Goal: Transaction & Acquisition: Register for event/course

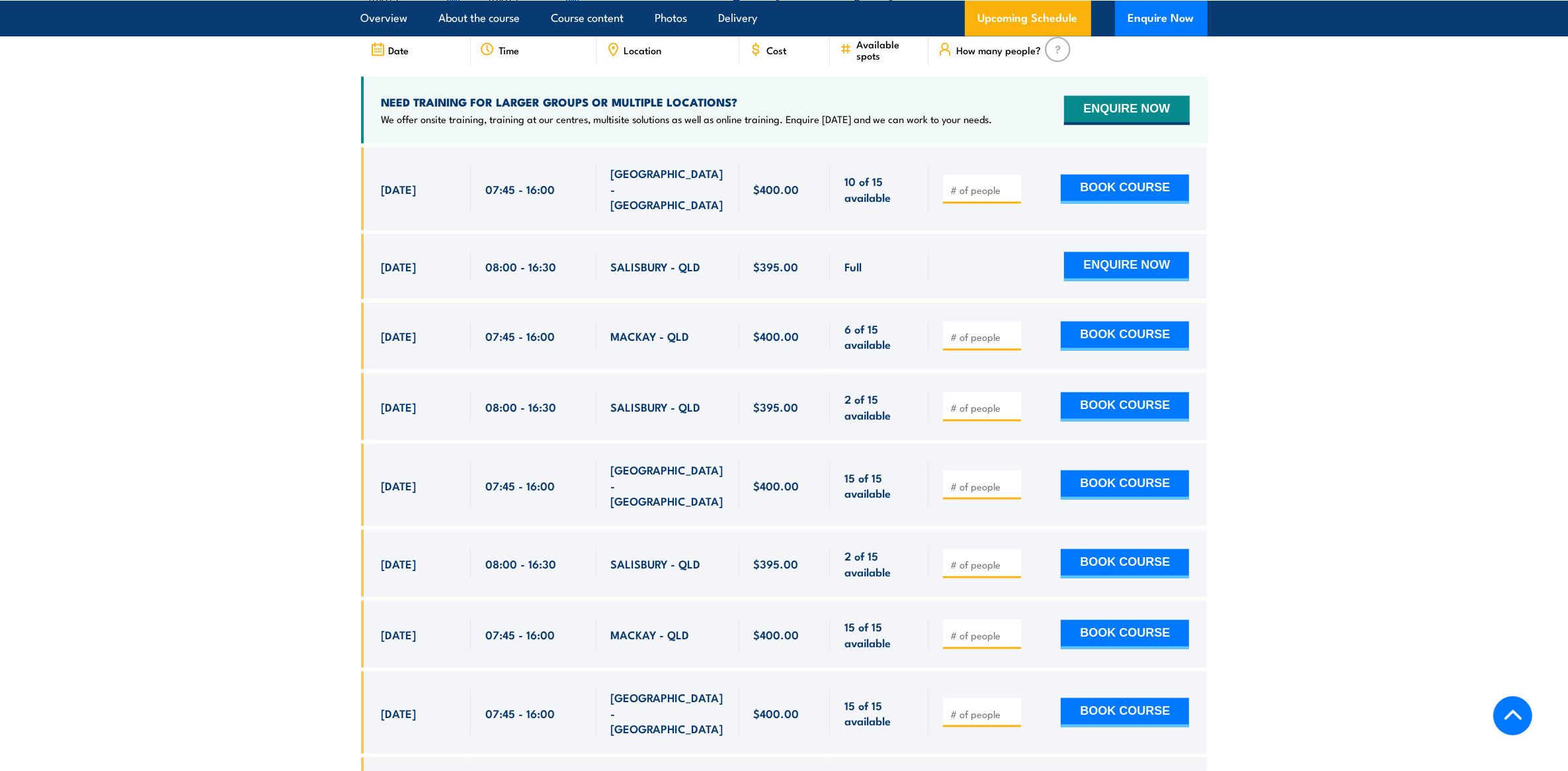
scroll to position [2536, 0]
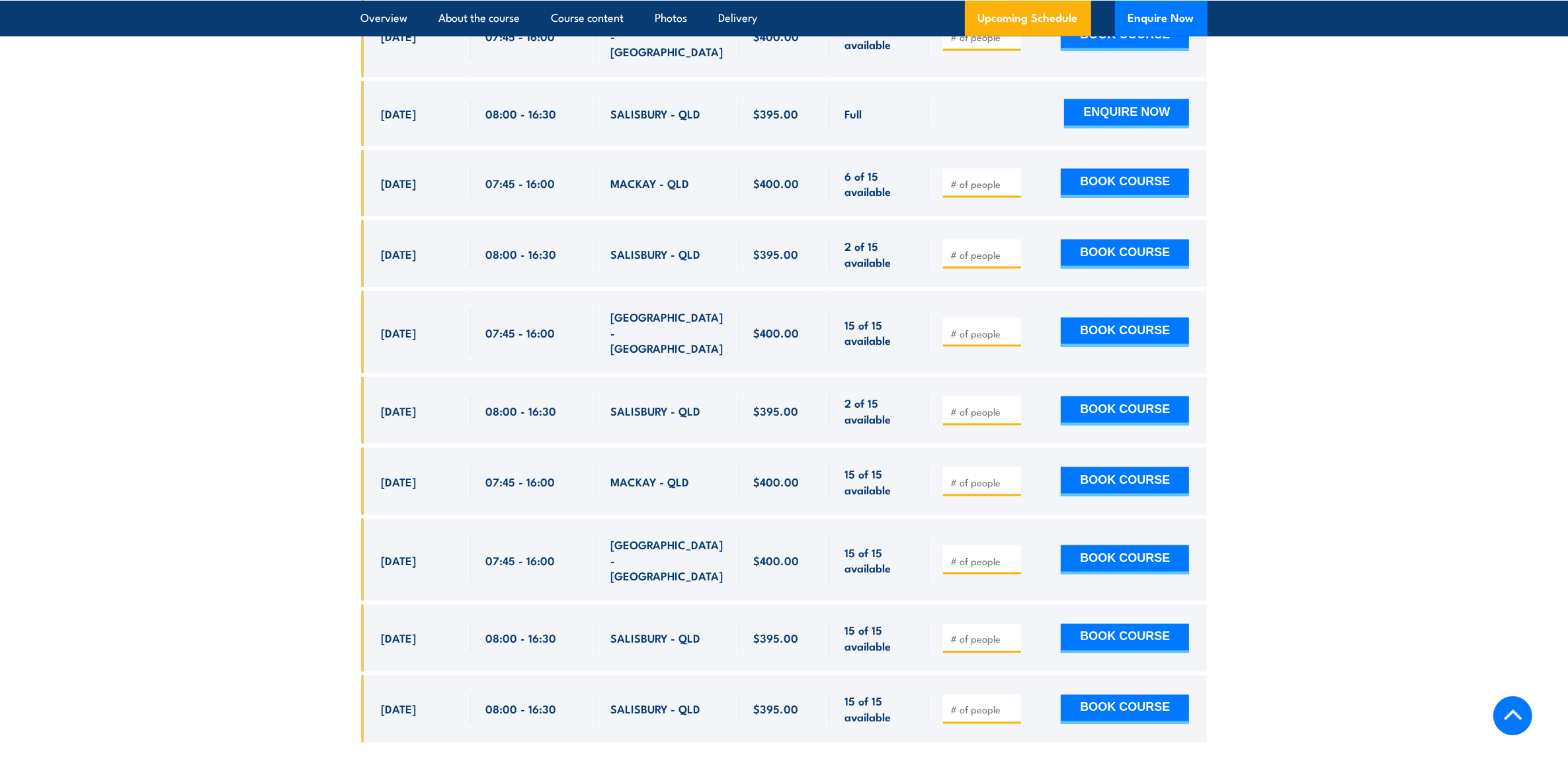
click at [986, 405] on input "number" at bounding box center [983, 412] width 66 height 13
type input "1"
click at [1110, 396] on button "BOOK COURSE" at bounding box center [1125, 411] width 128 height 29
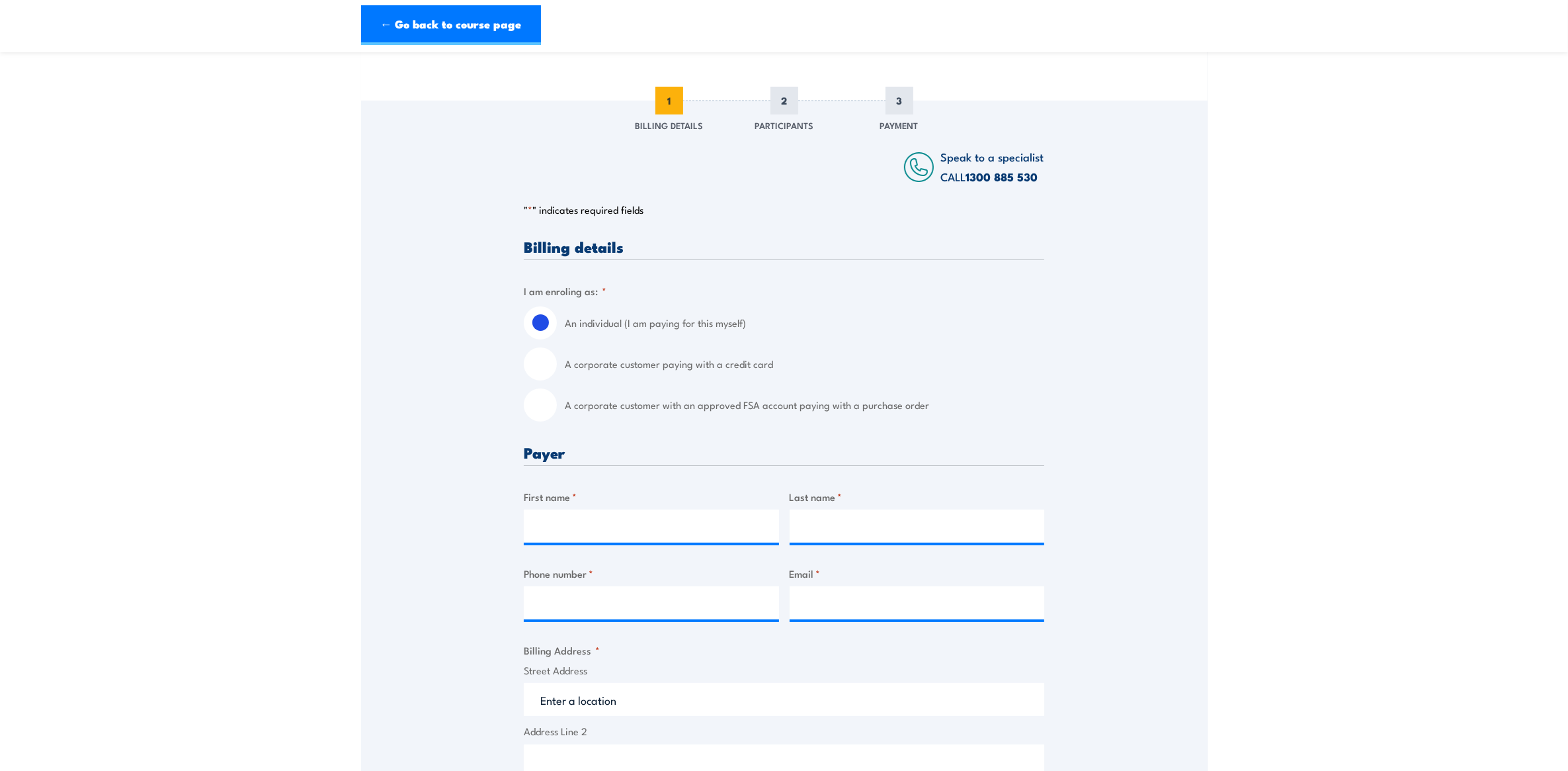
scroll to position [331, 0]
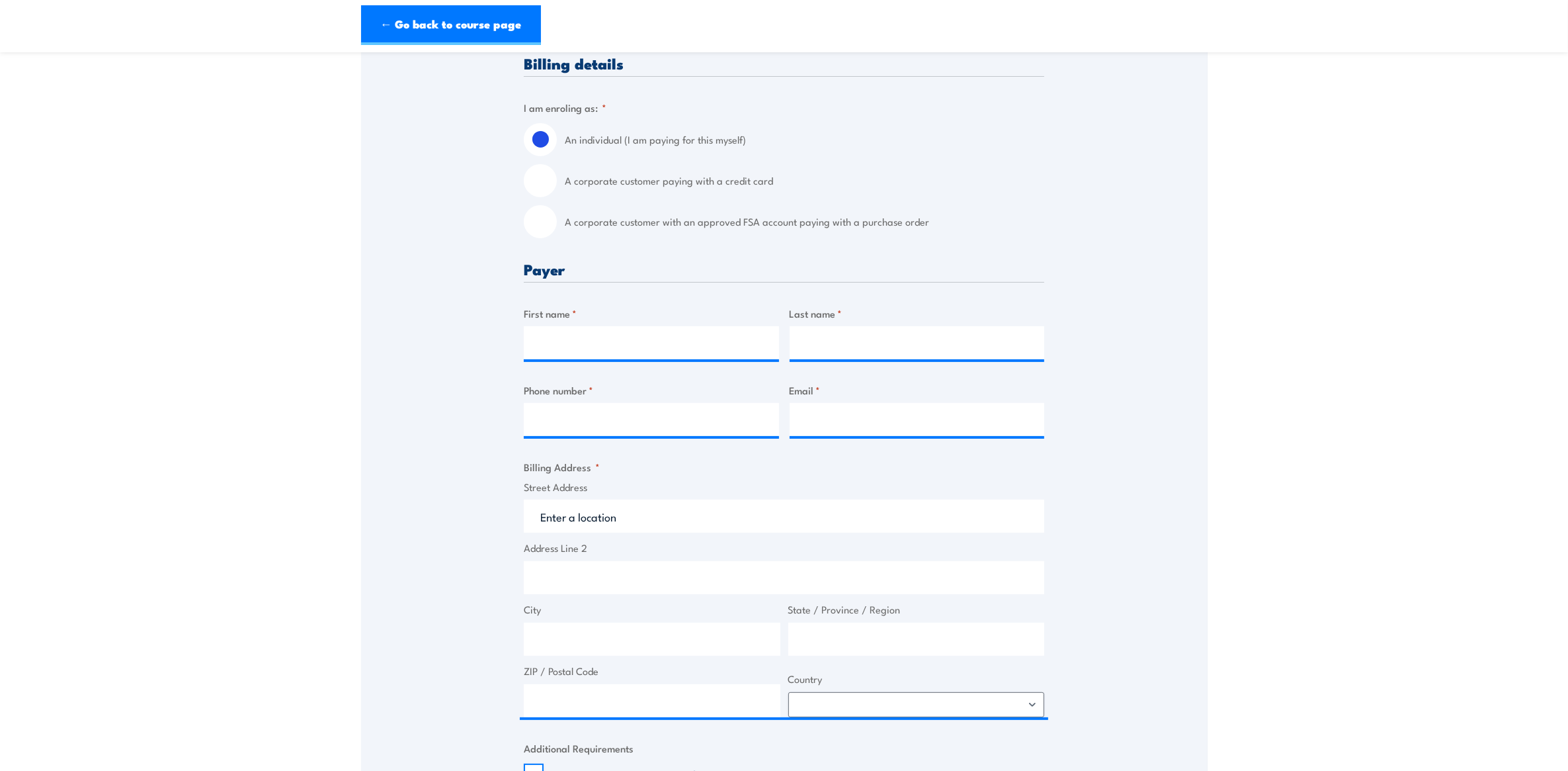
click at [543, 223] on input "A corporate customer with an approved FSA account paying with a purchase order" at bounding box center [540, 222] width 33 height 33
radio input "true"
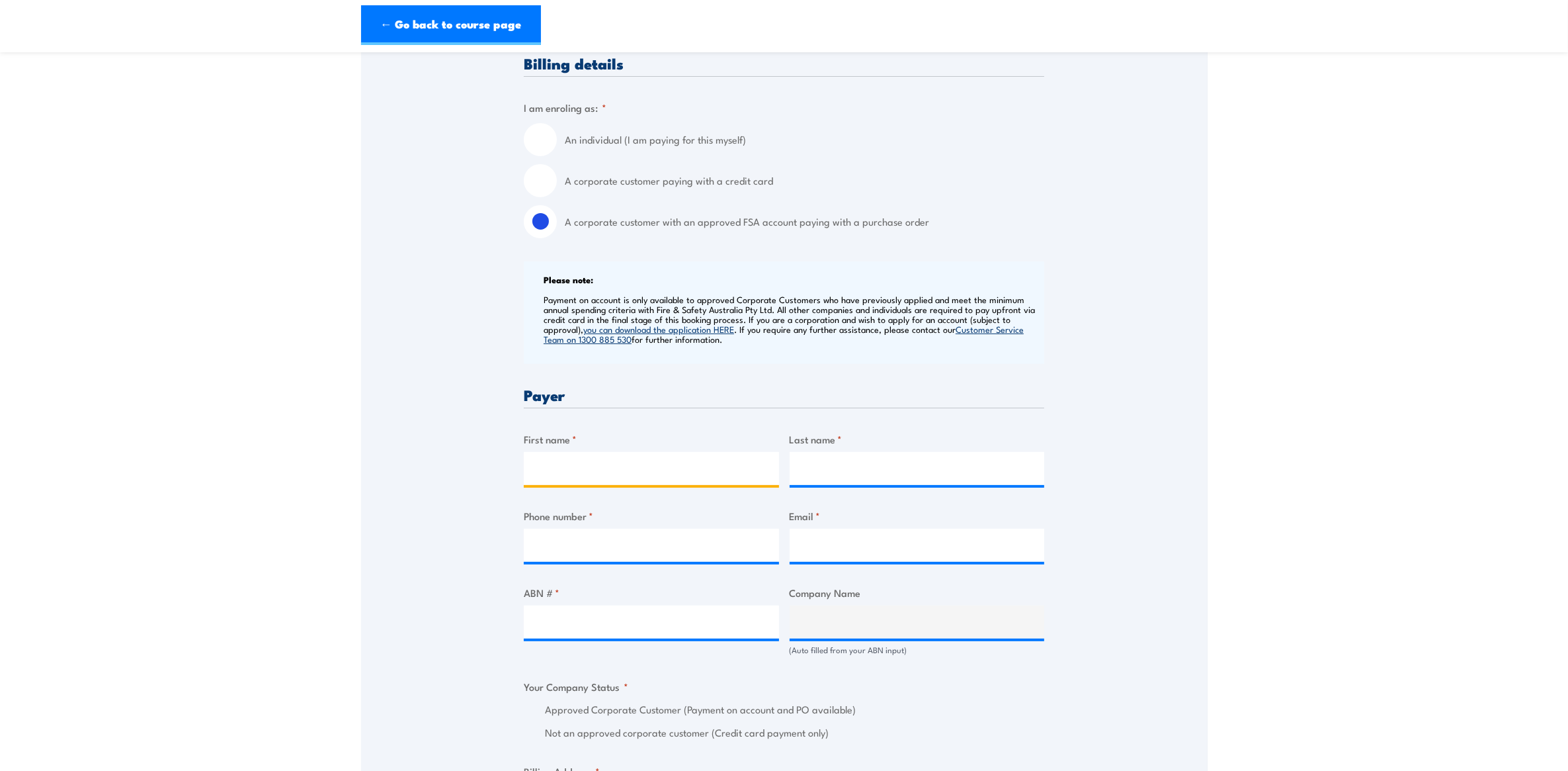
click at [613, 466] on input "First name *" at bounding box center [651, 468] width 255 height 33
type input "[PERSON_NAME]"
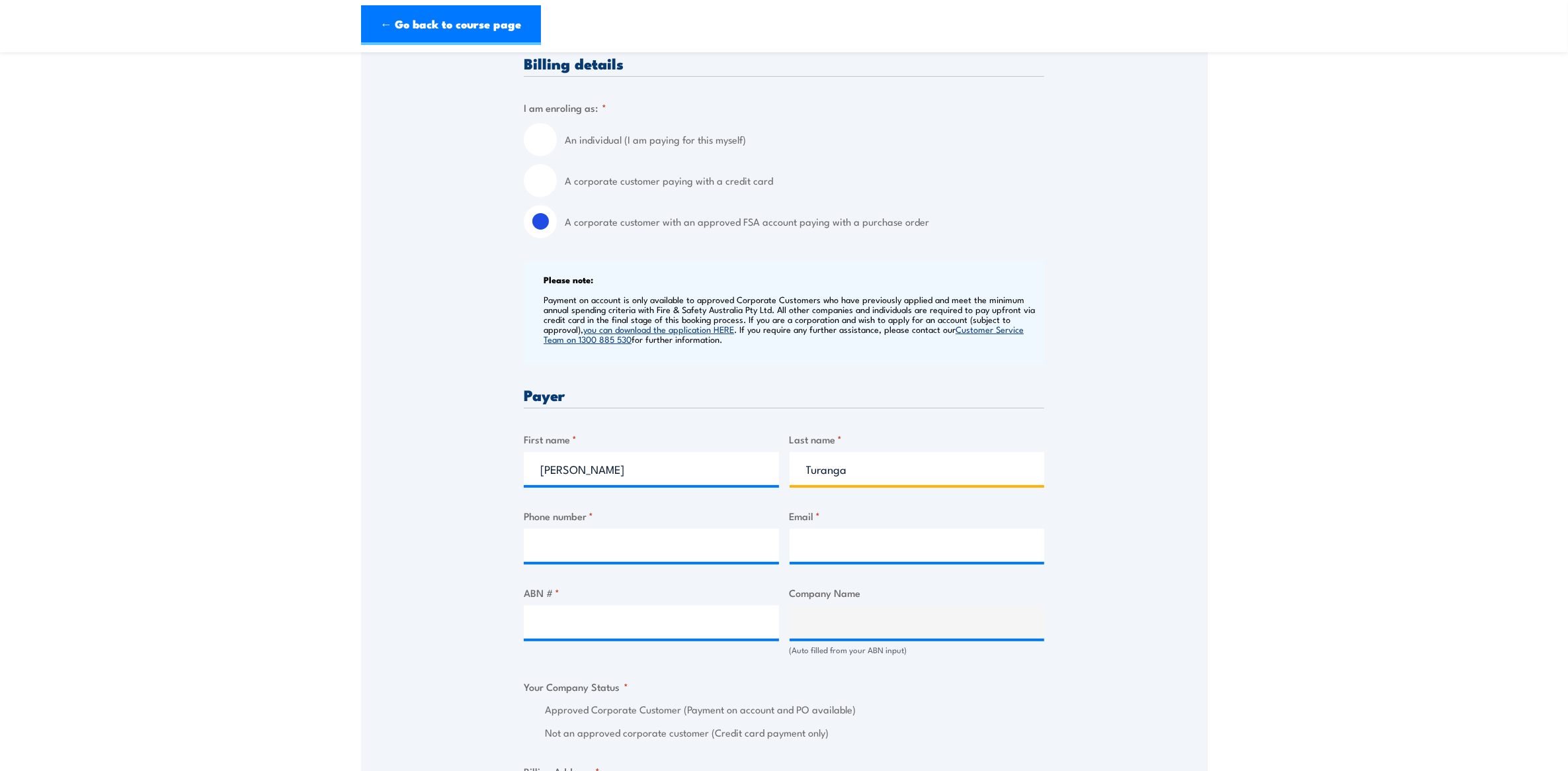
type input "Turanga"
type input "0730723067"
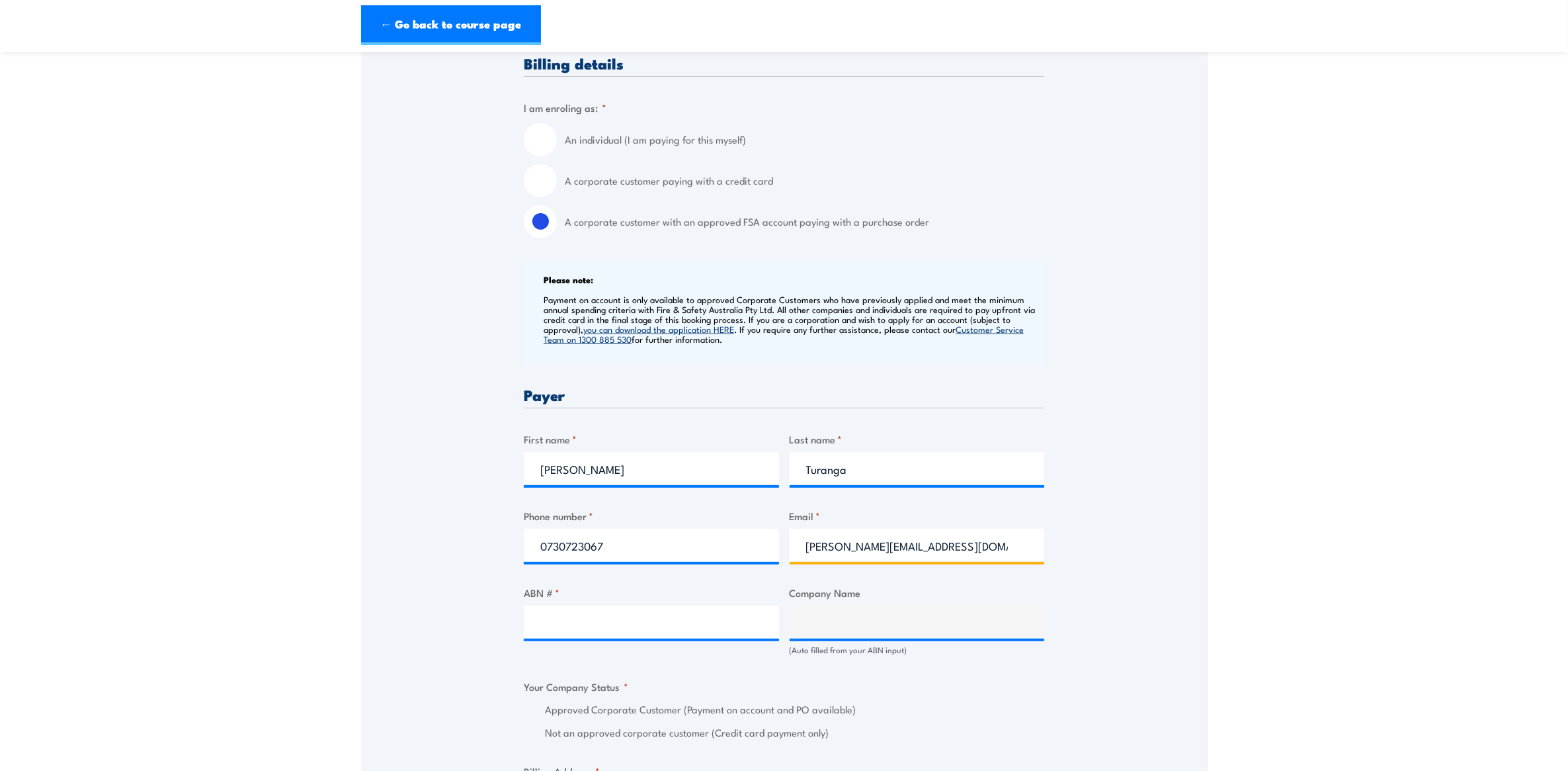
type input "nicole.turanga@qr.com.au"
click at [653, 637] on div at bounding box center [651, 622] width 255 height 33
click at [608, 627] on input "ABN # *" at bounding box center [651, 622] width 255 height 33
click at [625, 627] on input "ABN # *" at bounding box center [651, 622] width 255 height 33
drag, startPoint x: 654, startPoint y: 639, endPoint x: 662, endPoint y: 614, distance: 26.2
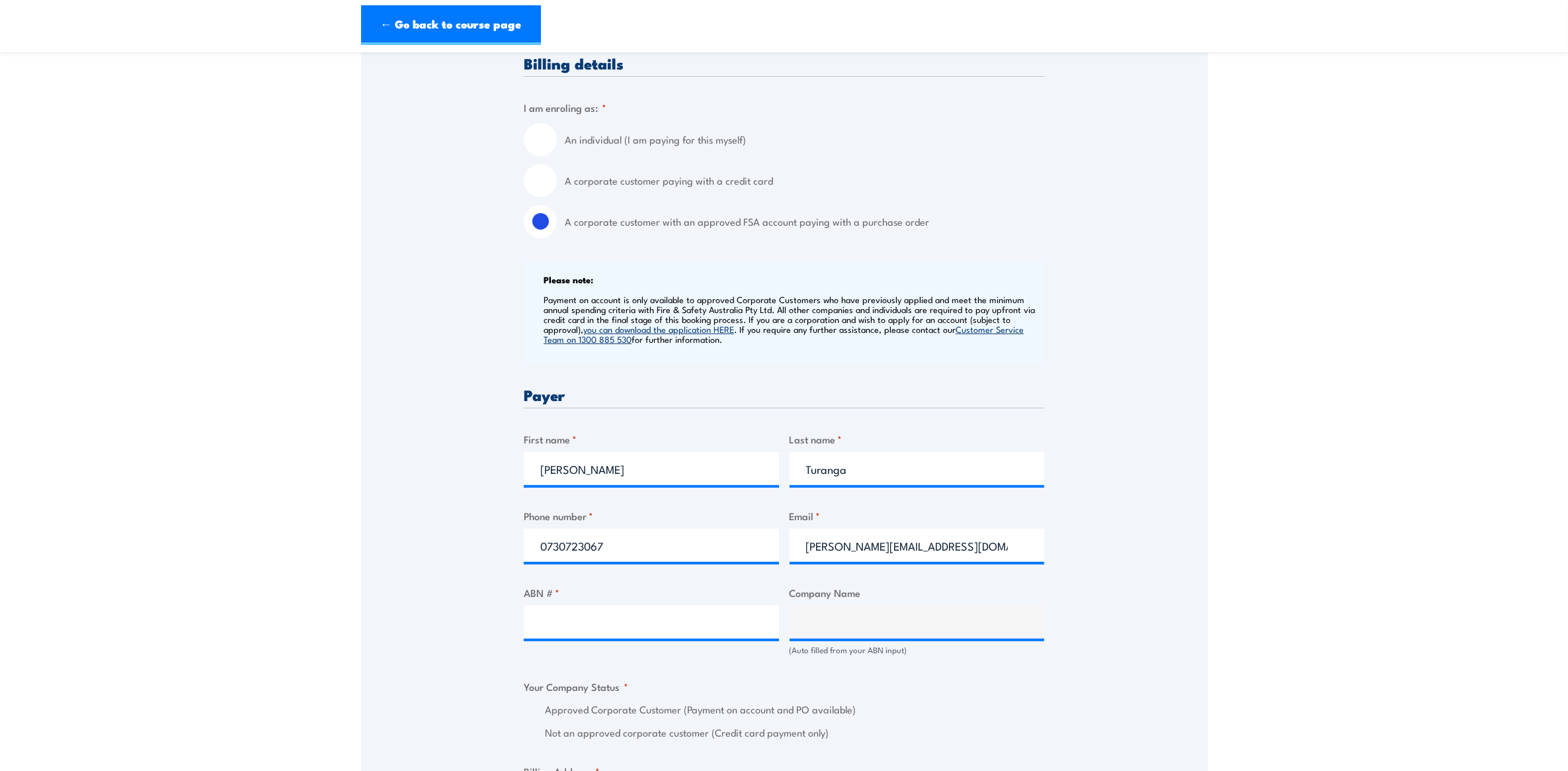
click at [653, 632] on div at bounding box center [651, 622] width 255 height 33
click at [652, 617] on input "ABN # *" at bounding box center [651, 622] width 255 height 33
type input "71132181090"
type input "QUEENSLAND RAIL LIMITED"
radio input "true"
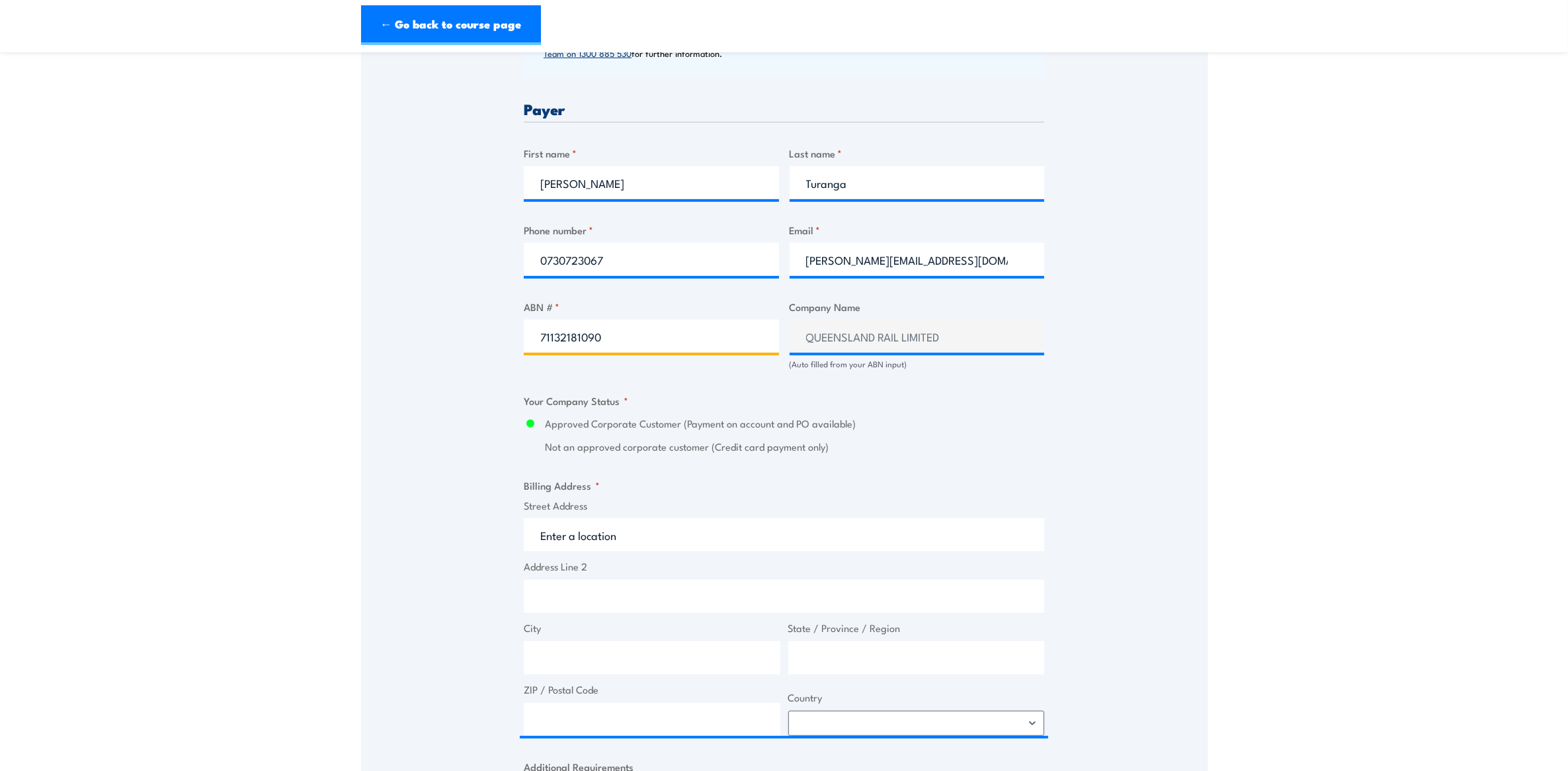
scroll to position [772, 0]
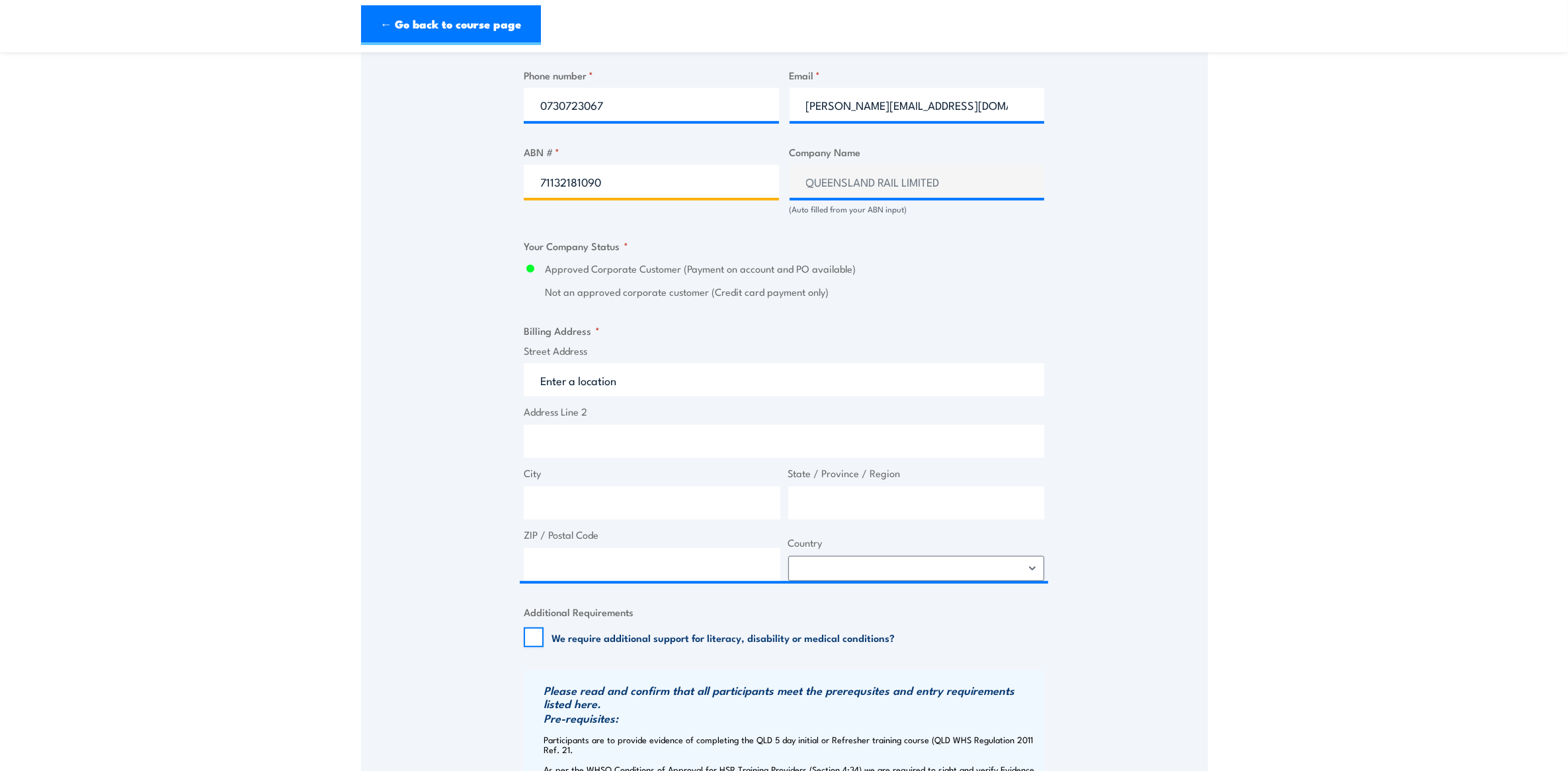
type input "71132181090"
click at [586, 381] on input "Street Address" at bounding box center [783, 380] width 520 height 33
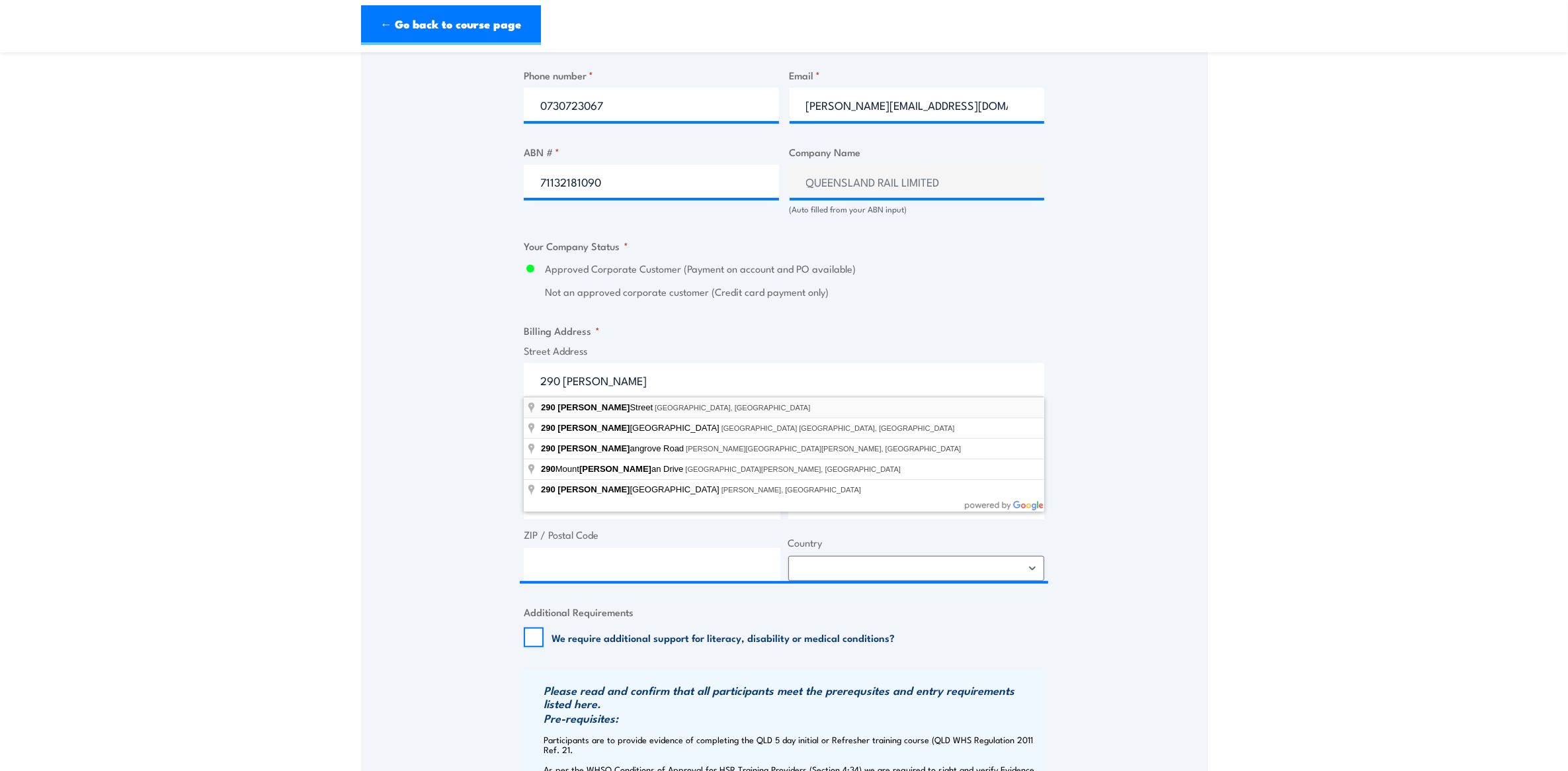
type input "290 Ann Street, Brisbane City QLD, Australia"
type input "290 Ann St"
type input "Brisbane City"
type input "[GEOGRAPHIC_DATA]"
type input "4000"
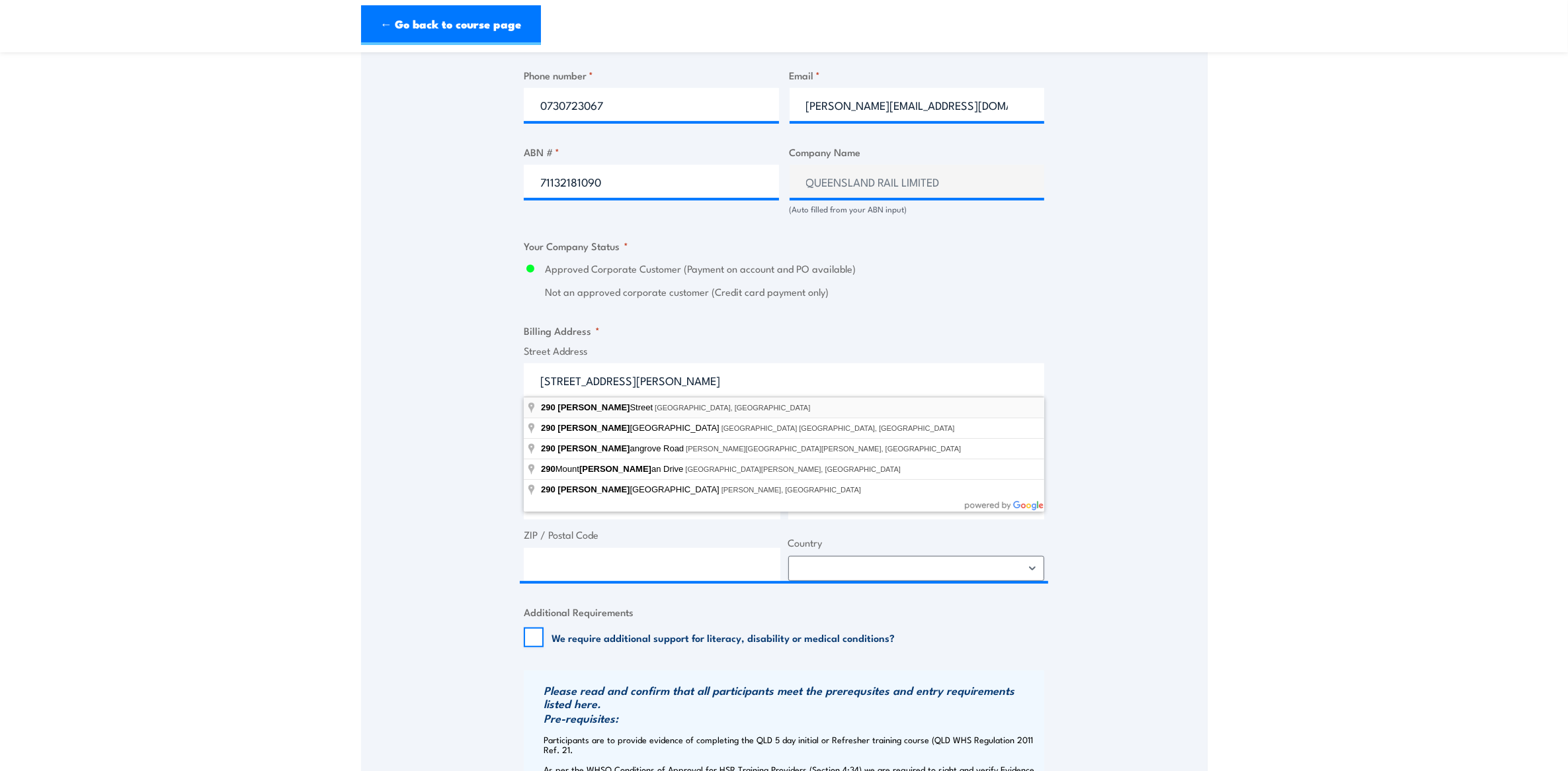
select select "Australia"
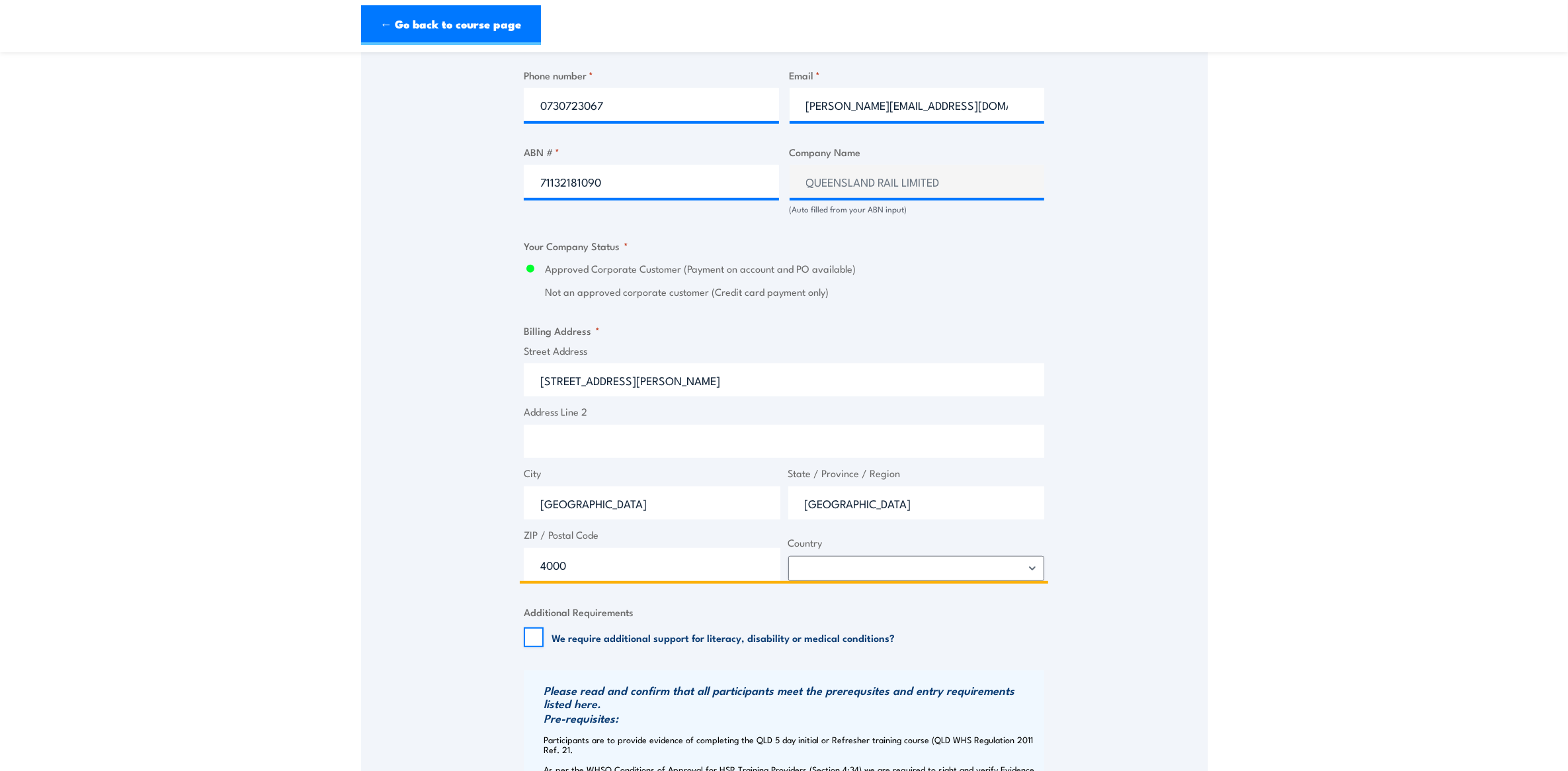
click at [622, 434] on input "Address Line 2" at bounding box center [783, 442] width 520 height 33
drag, startPoint x: 604, startPoint y: 454, endPoint x: 620, endPoint y: 444, distance: 18.9
click at [607, 454] on input "Old Central STtion Building - ground Level" at bounding box center [783, 442] width 520 height 33
click at [691, 444] on input "Old Central Station Building - ground Level" at bounding box center [783, 442] width 520 height 33
type input "Old Central Station Building - Ground Level"
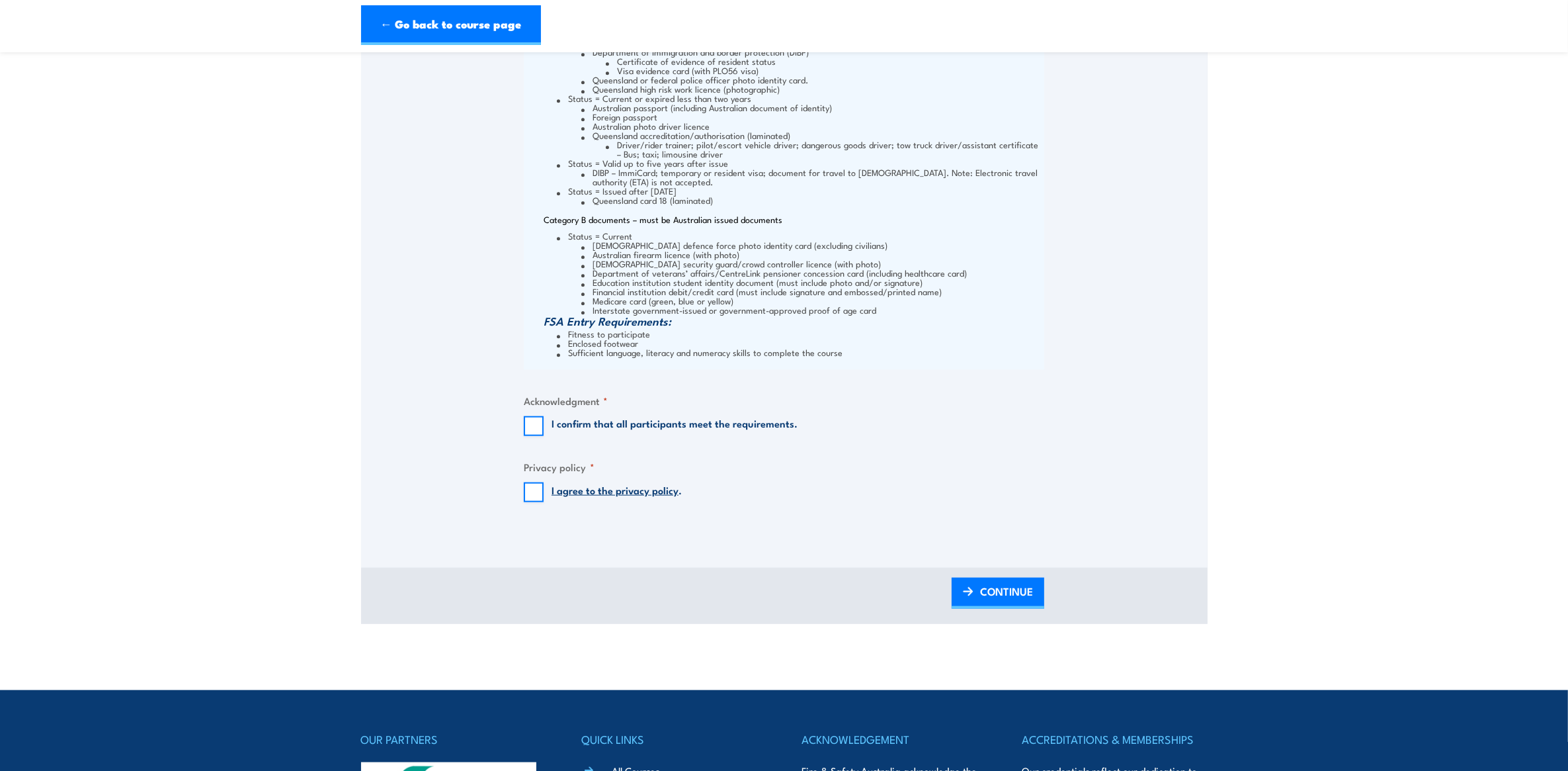
scroll to position [1764, 0]
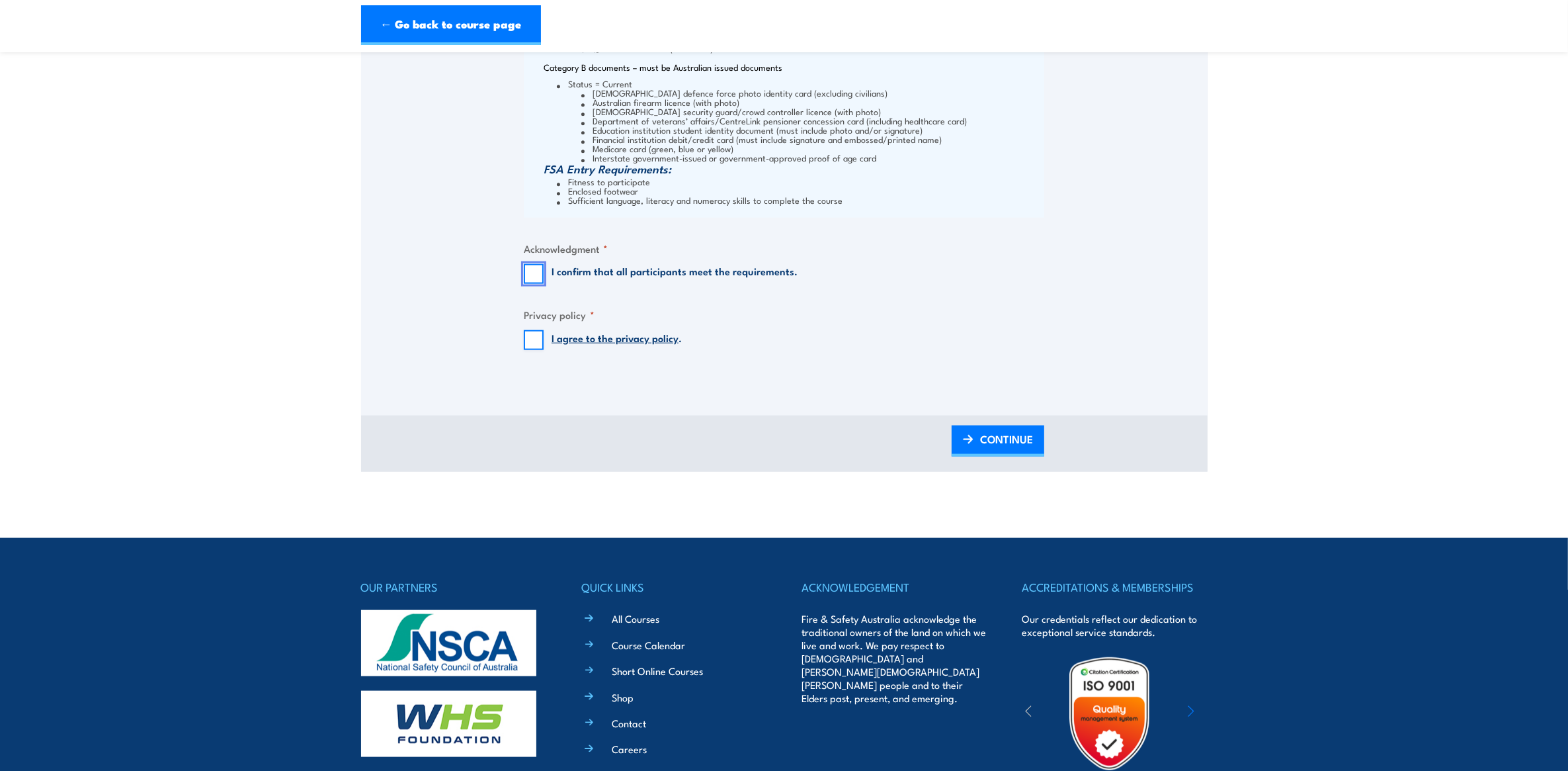
click at [529, 273] on input "I confirm that all participants meet the requirements." at bounding box center [534, 274] width 20 height 20
checkbox input "true"
click at [530, 341] on input "I agree to the privacy policy ." at bounding box center [534, 340] width 20 height 20
checkbox input "true"
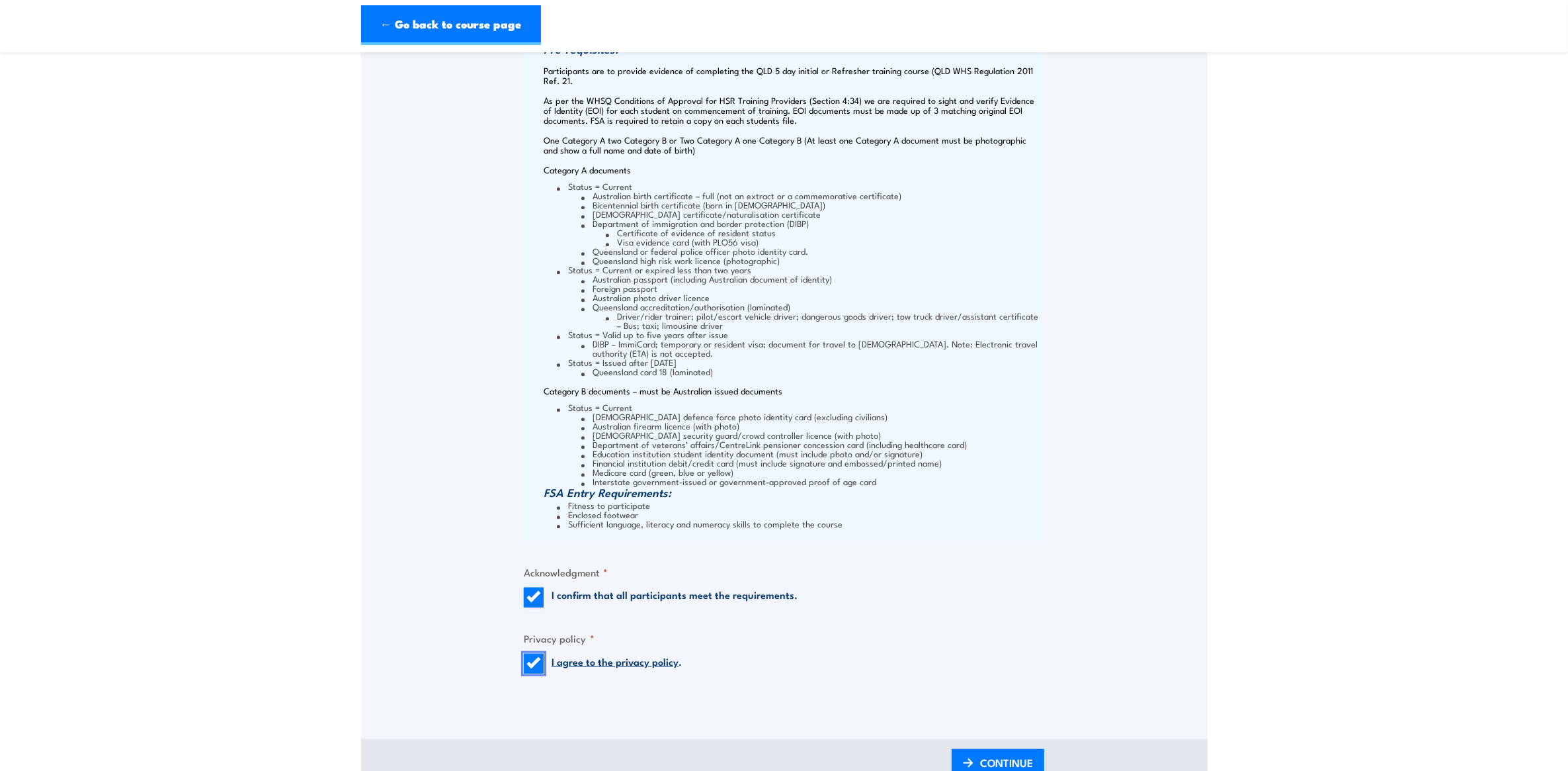
scroll to position [1654, 0]
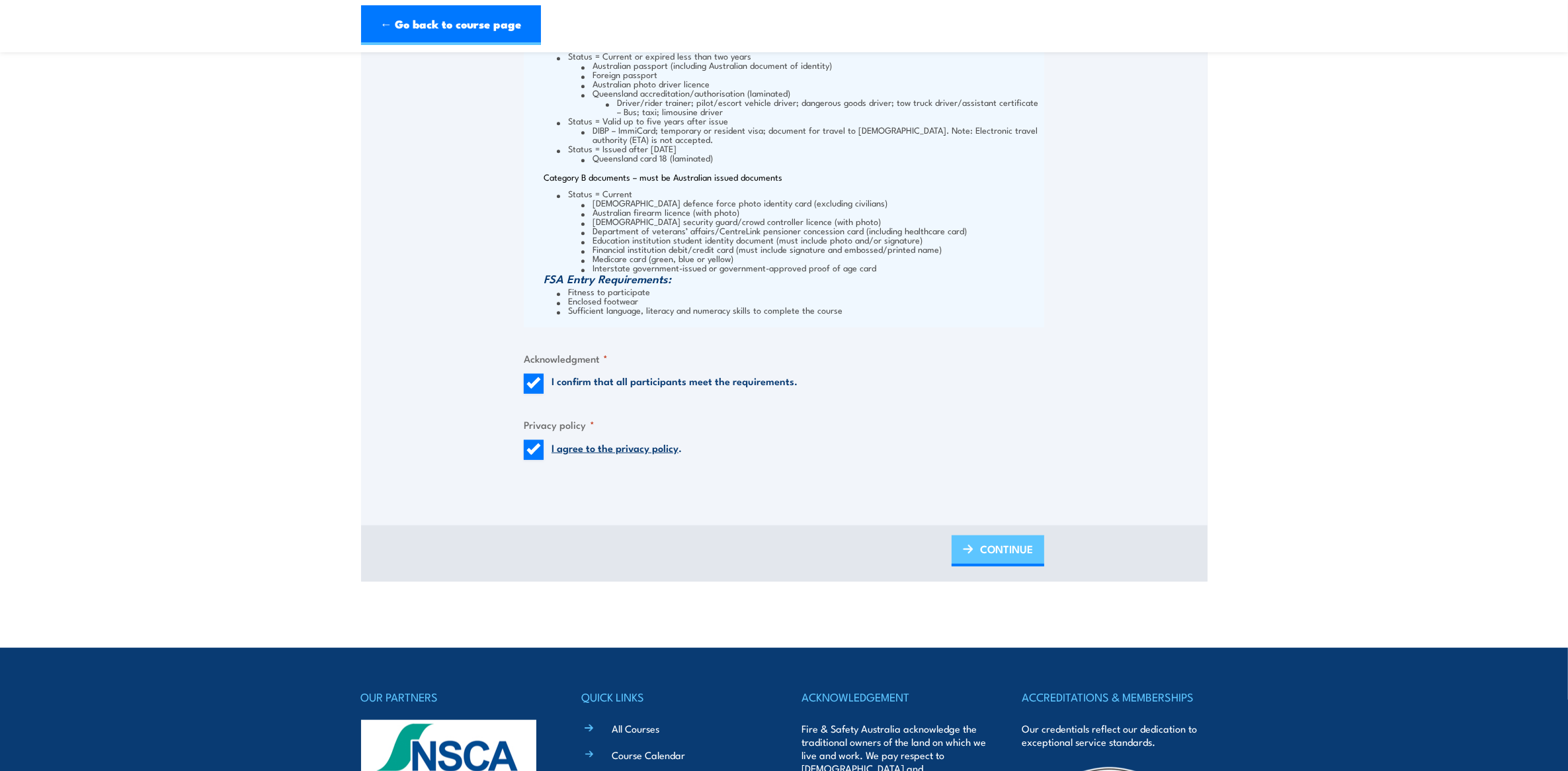
click at [999, 549] on span "CONTINUE" at bounding box center [1006, 549] width 53 height 35
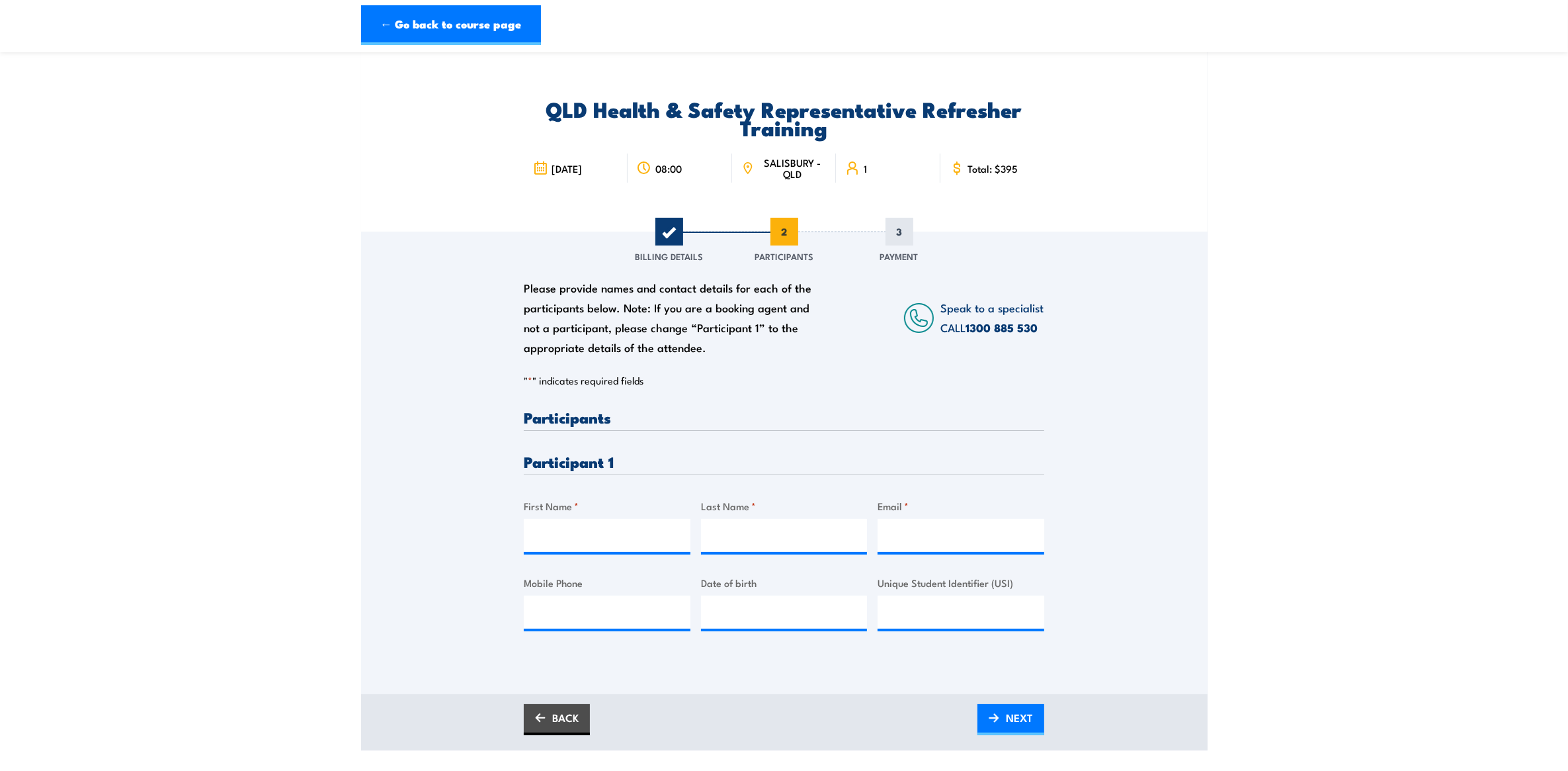
scroll to position [0, 0]
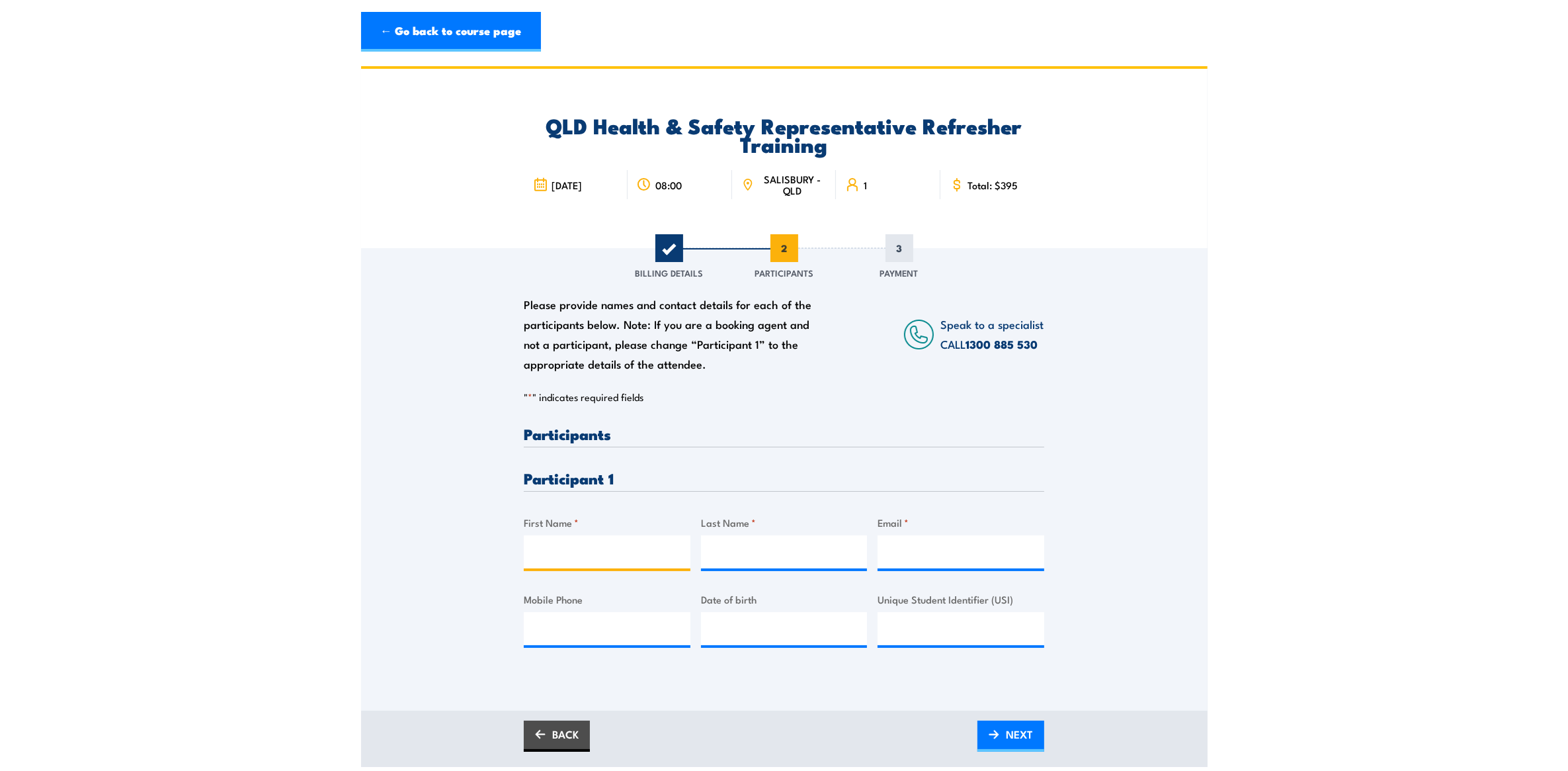
click at [666, 560] on input "First Name *" at bounding box center [607, 552] width 167 height 33
type input "Samuel"
type input "m"
type input "Moulds"
click at [614, 629] on input "Mobile Phone" at bounding box center [607, 629] width 167 height 33
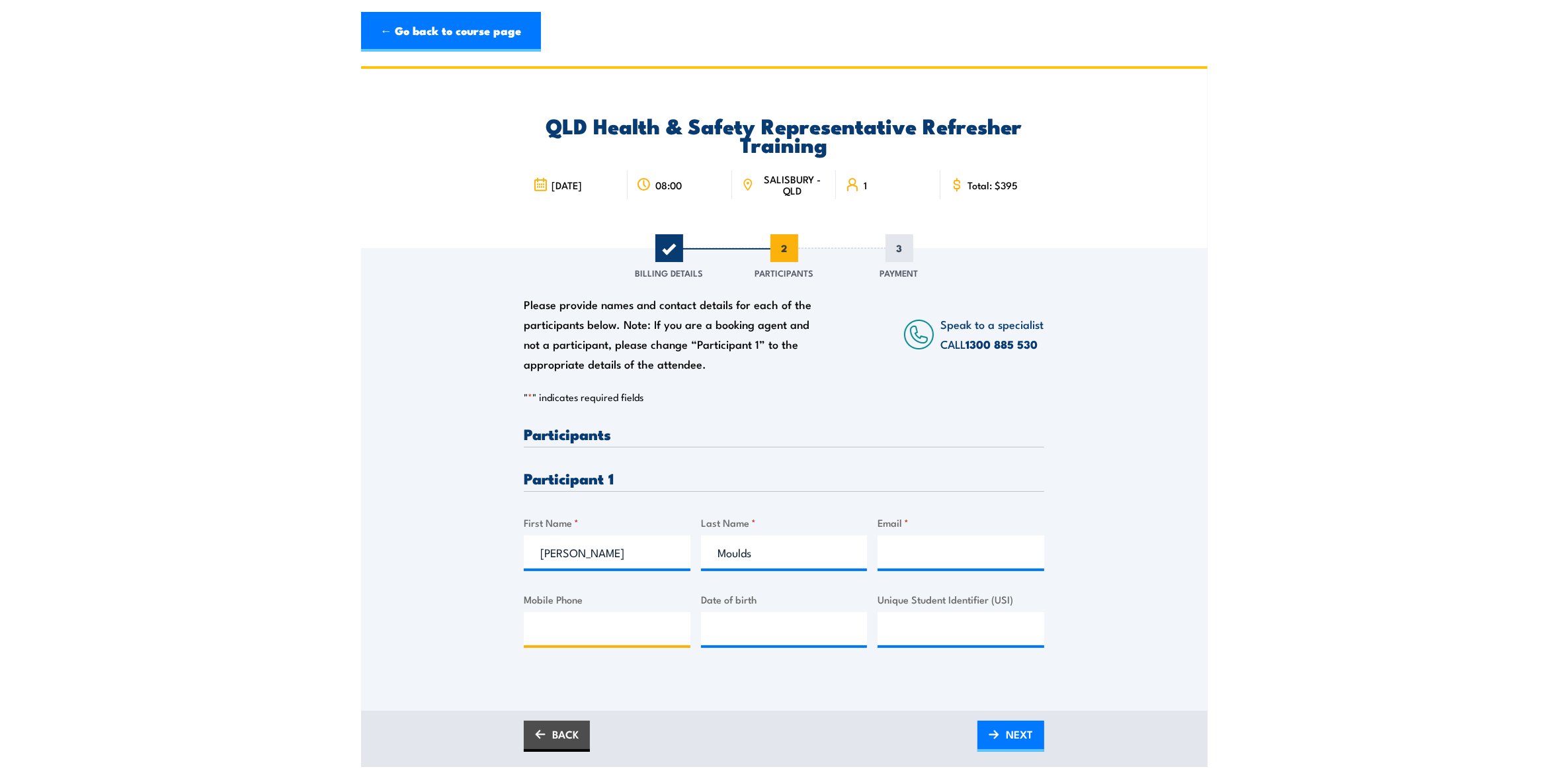
paste input "0448160226"
click at [626, 629] on input "0448160226" at bounding box center [607, 629] width 167 height 33
type input "0448160226"
click at [906, 553] on input "Email *" at bounding box center [961, 552] width 167 height 33
click at [739, 631] on input "__/__/____" at bounding box center [785, 629] width 167 height 33
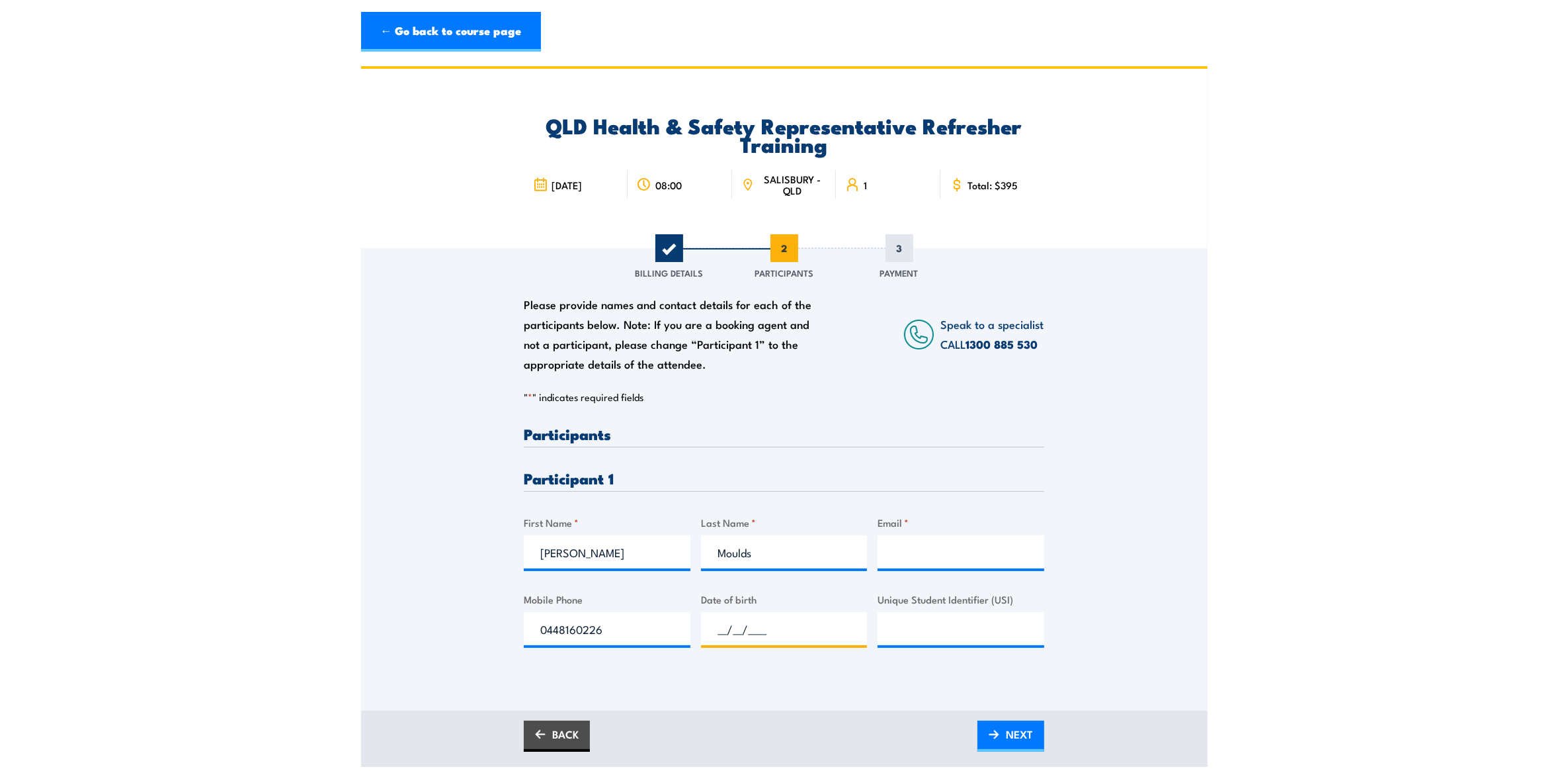
paste input "11/01/1978"
type input "11/01/1978"
click at [986, 629] on input "Unique Student Identifier (USI)" at bounding box center [961, 629] width 167 height 33
paste input "6JCXNYHNSF"
type input "6JCXNYHNSF"
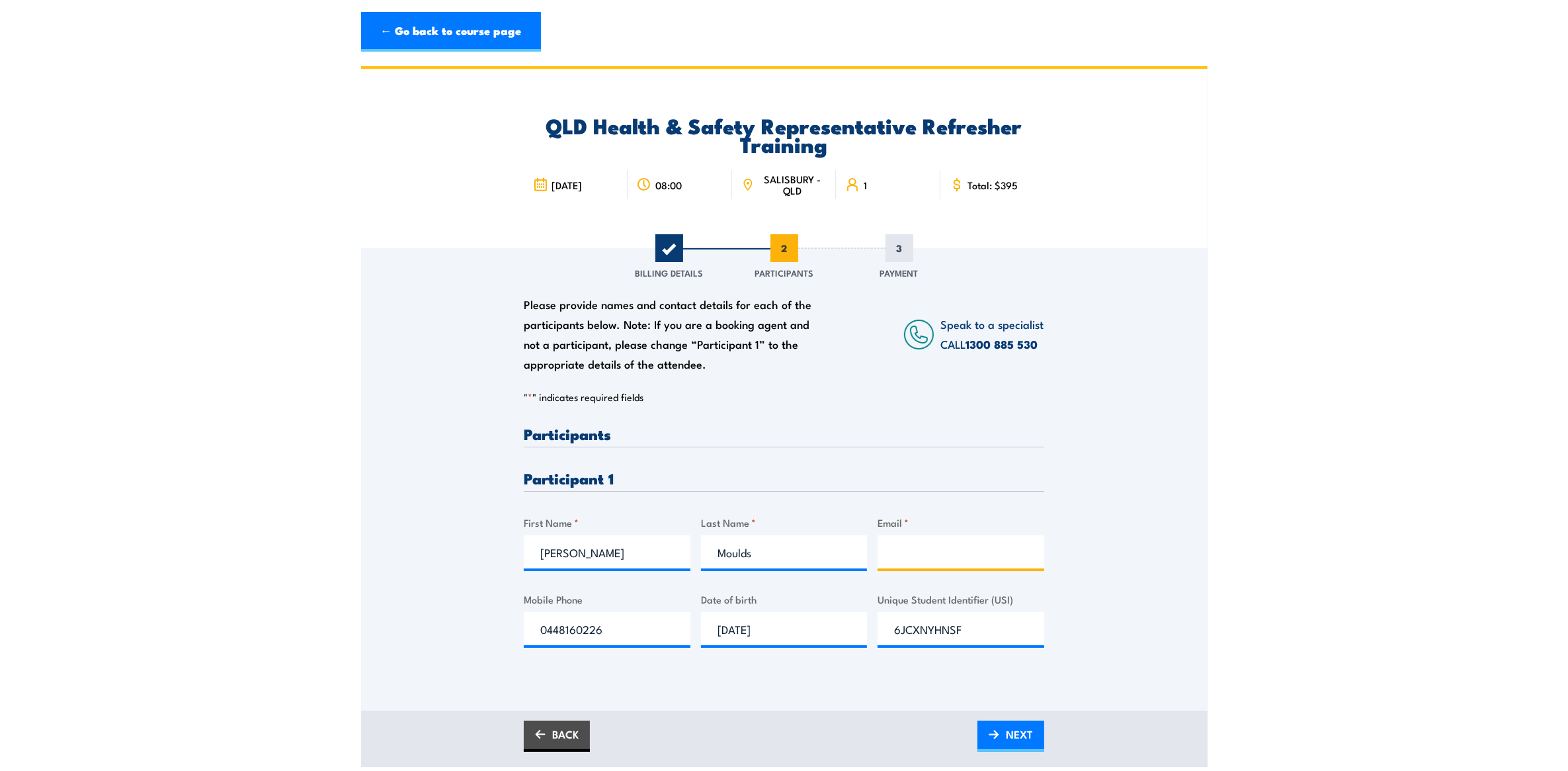
drag, startPoint x: 897, startPoint y: 557, endPoint x: 904, endPoint y: 555, distance: 7.3
click at [897, 557] on input "Email *" at bounding box center [961, 552] width 167 height 33
type input "S"
type input "samuel.moulds@qr.com.au"
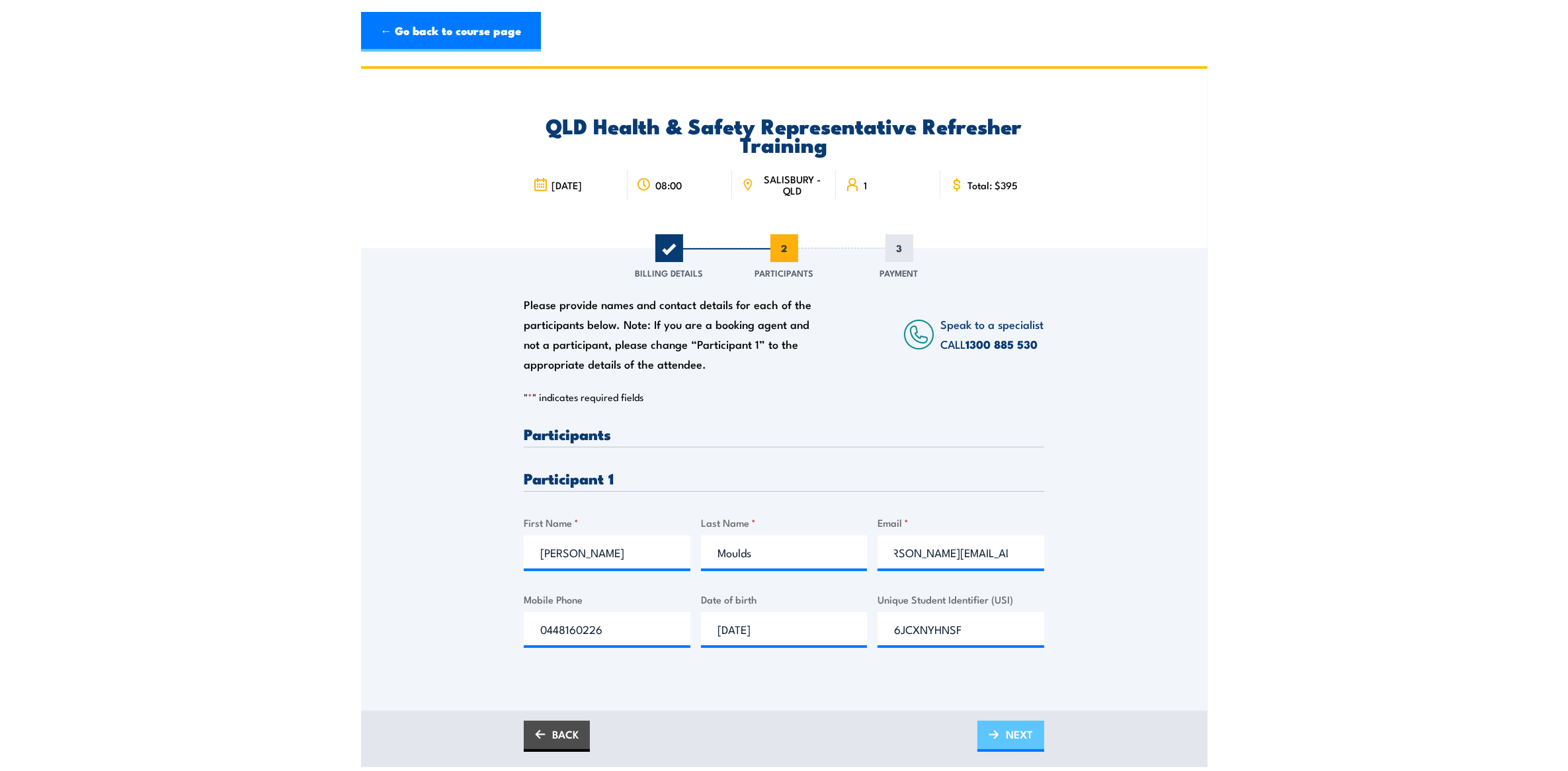
click at [1023, 738] on span "NEXT" at bounding box center [1019, 734] width 27 height 35
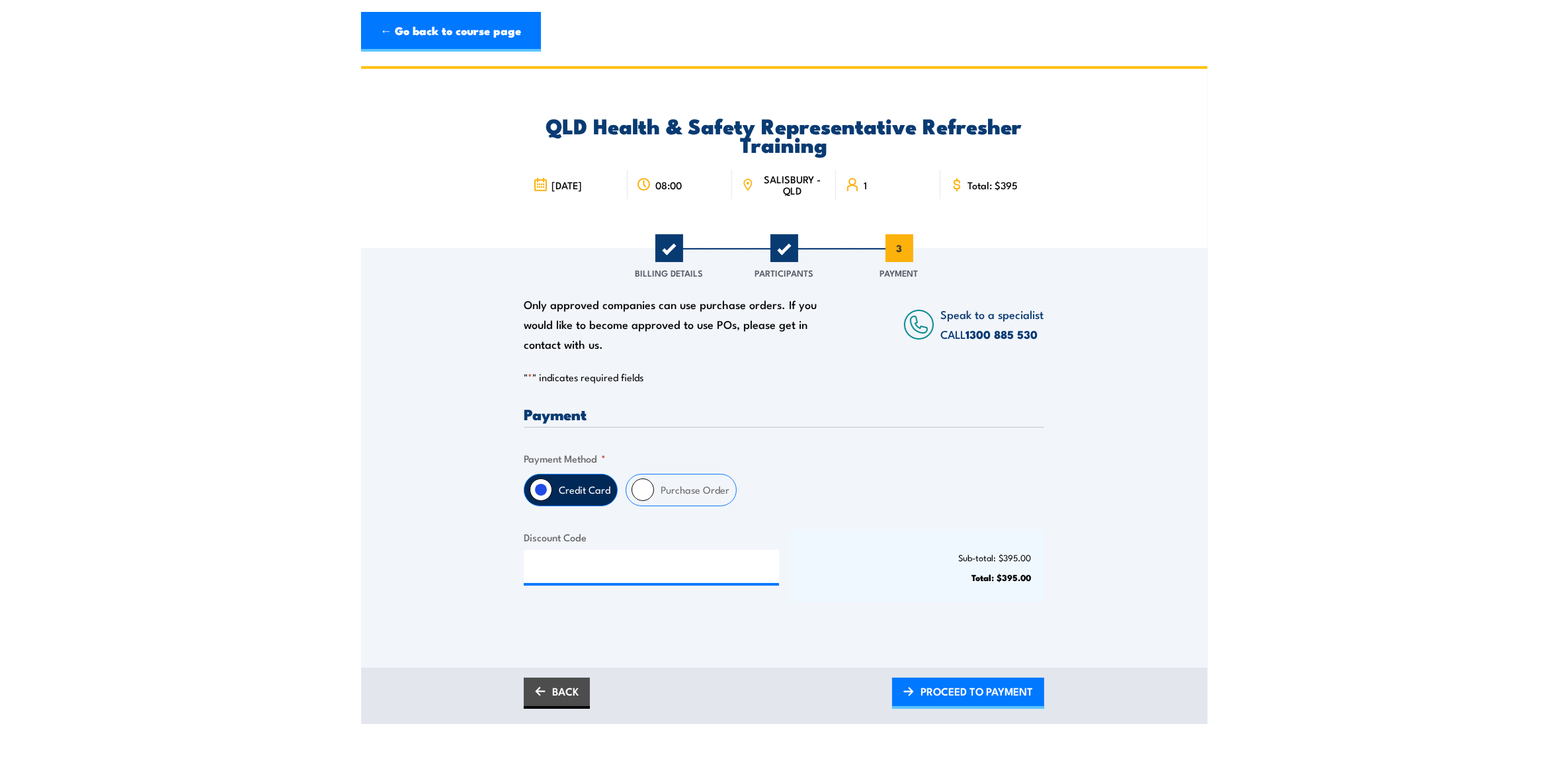
scroll to position [0, 0]
click at [634, 490] on input "Purchase Order" at bounding box center [643, 490] width 23 height 23
radio input "true"
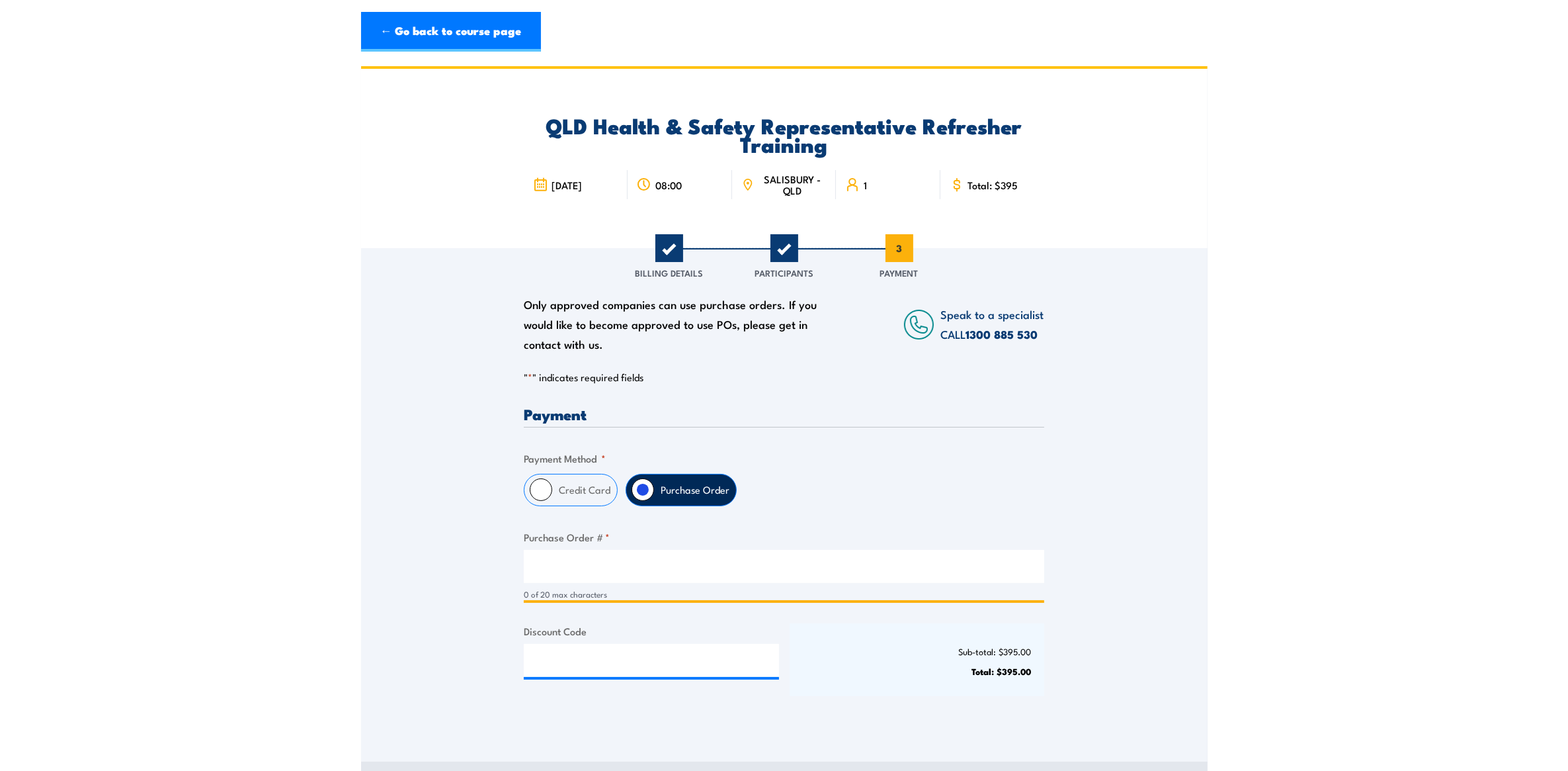
click at [630, 577] on input "Purchase Order # *" at bounding box center [783, 567] width 520 height 33
paste input "4502940883"
click at [544, 567] on input "4502940883" at bounding box center [783, 567] width 520 height 33
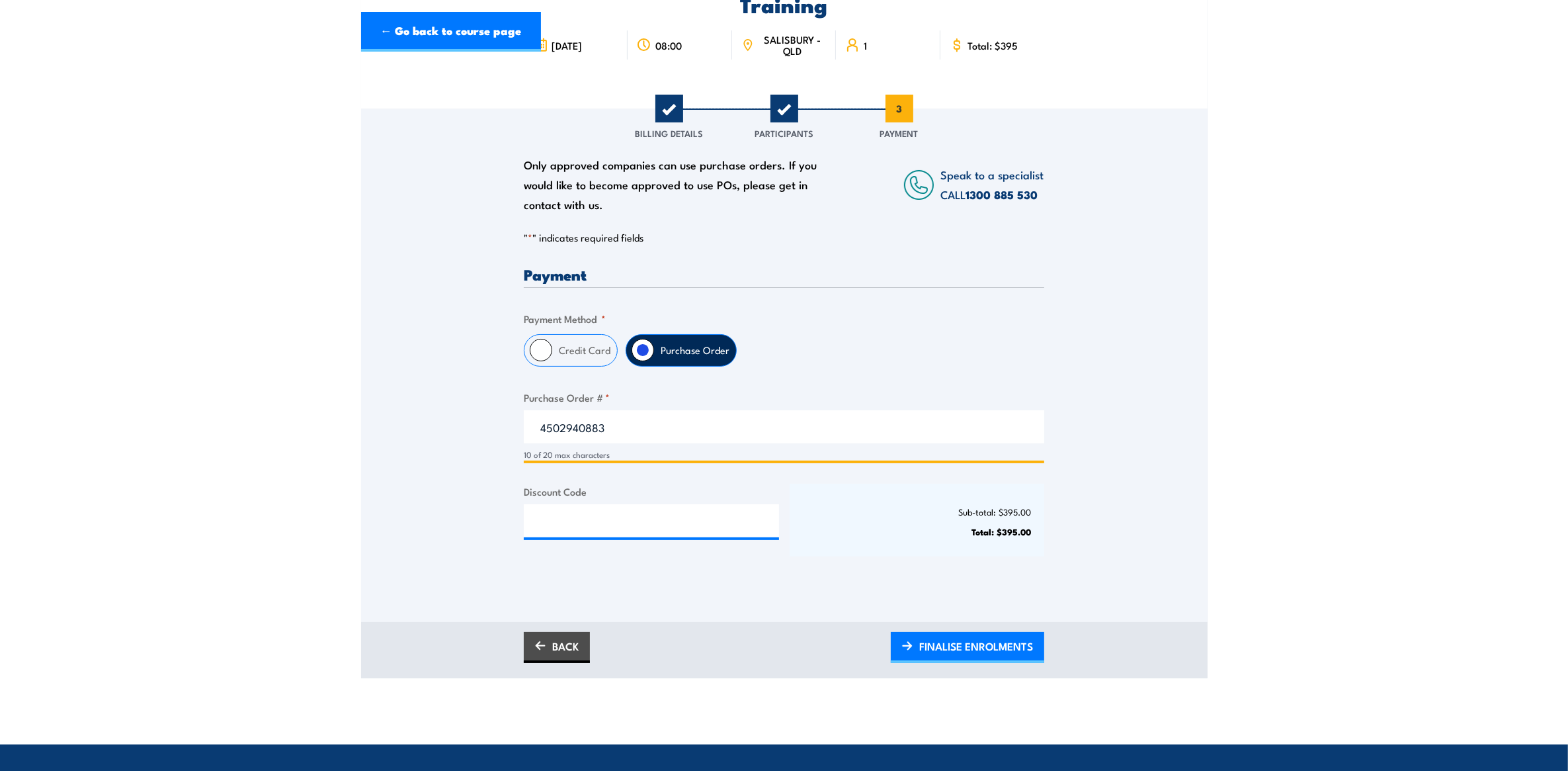
scroll to position [331, 0]
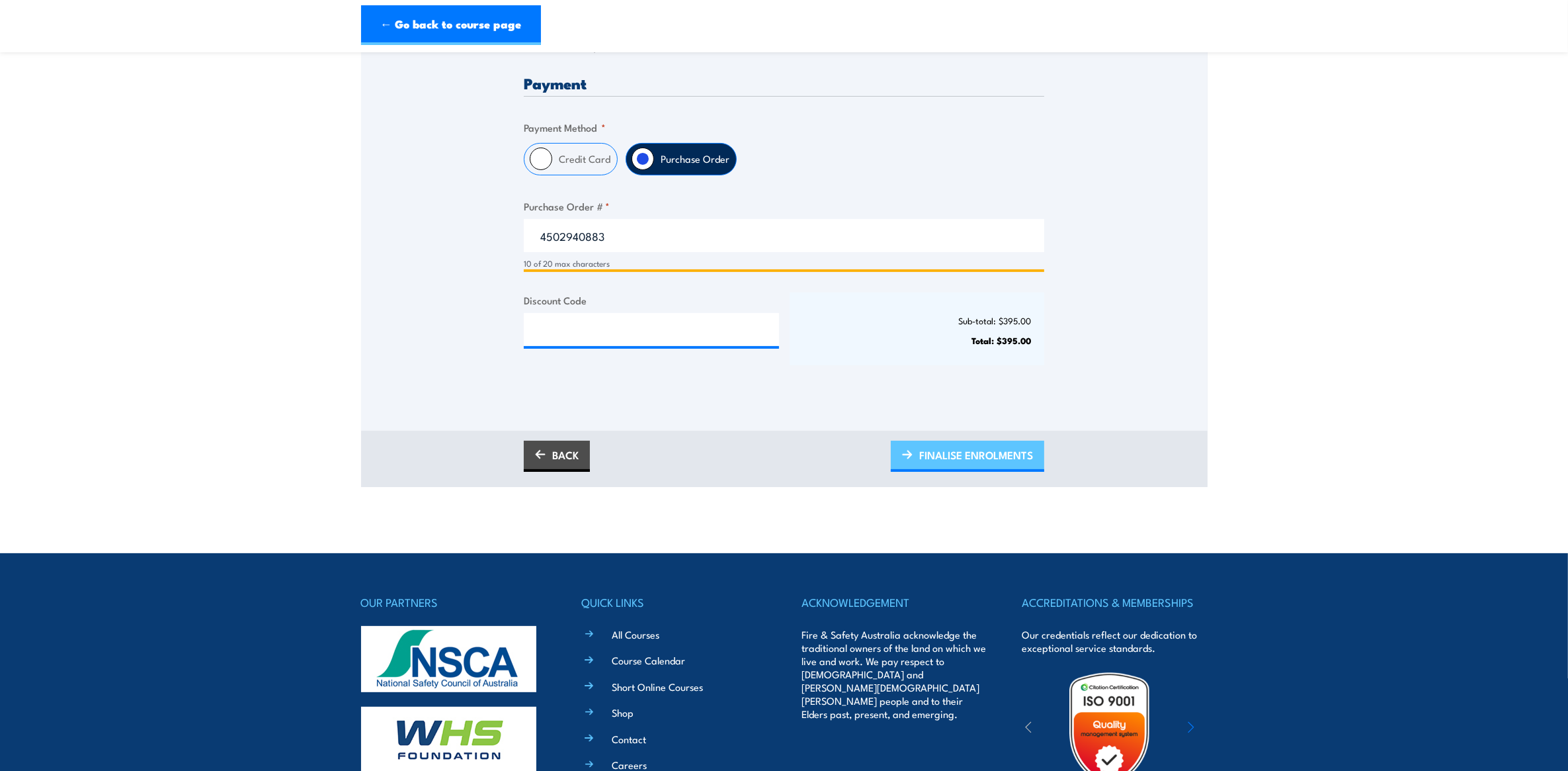
type input "4502940883"
click at [967, 460] on span "FINALISE ENROLMENTS" at bounding box center [976, 455] width 114 height 35
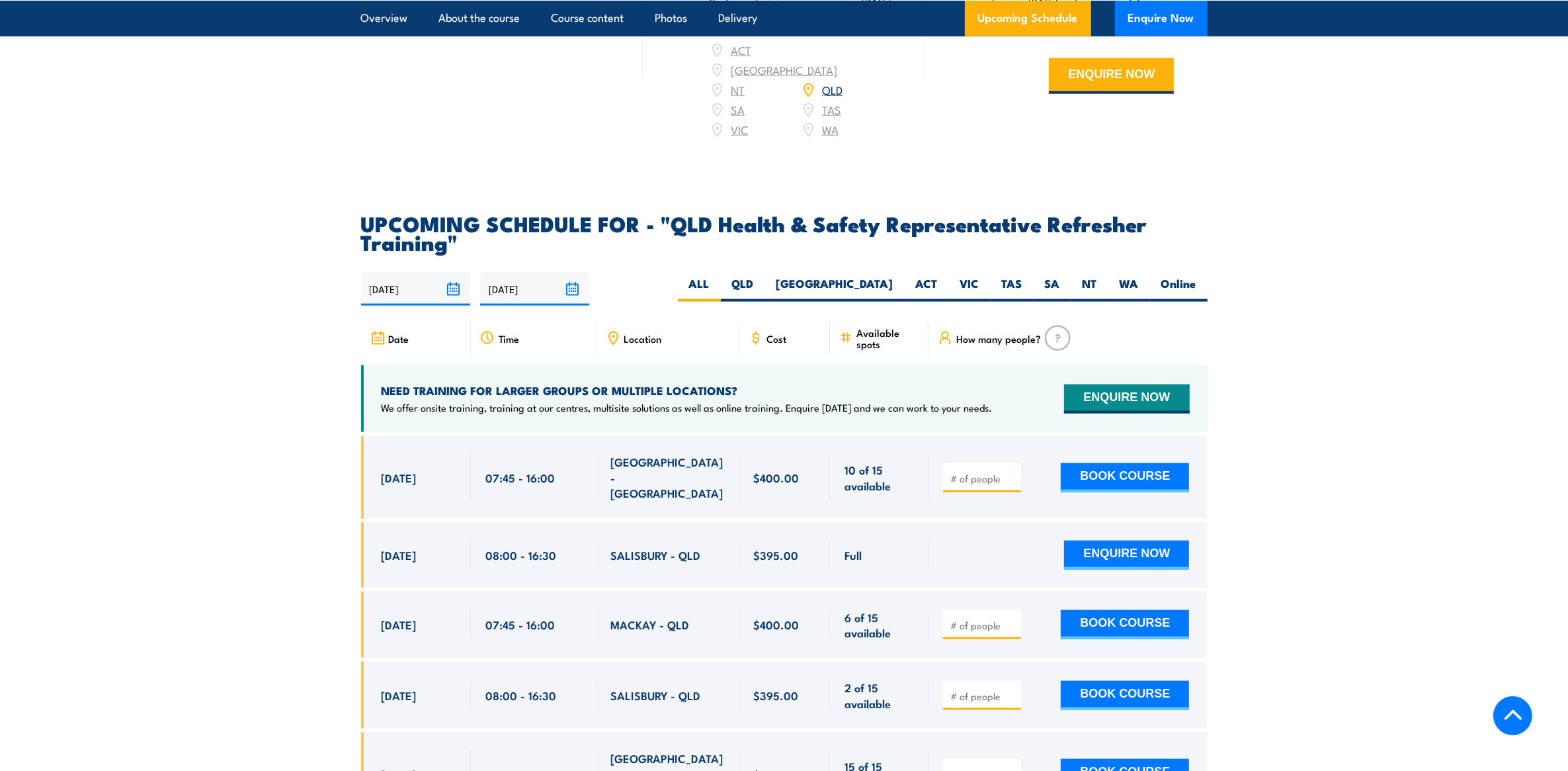
scroll to position [2205, 0]
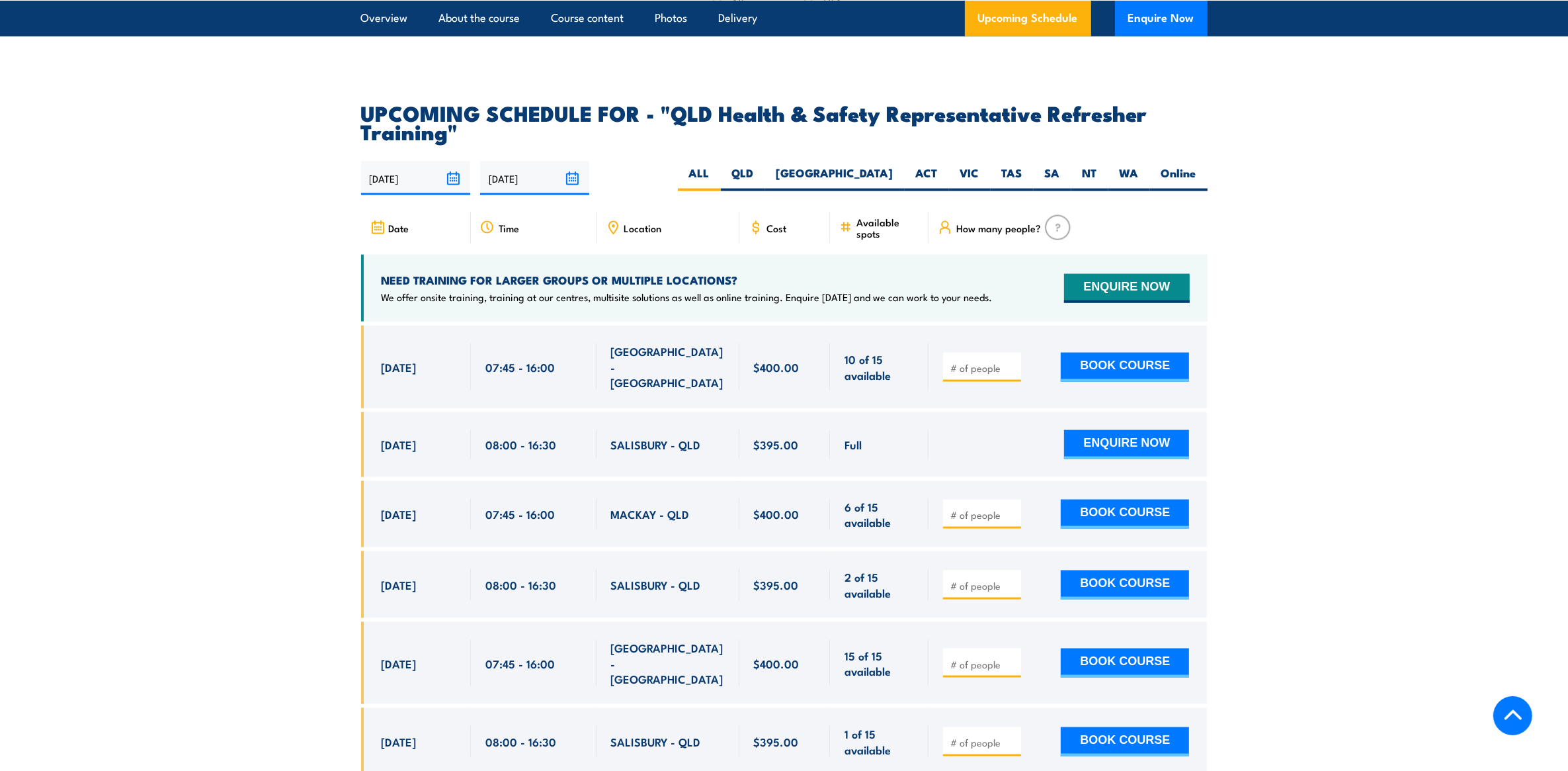
click at [996, 585] on input "number" at bounding box center [983, 586] width 66 height 13
type input "1"
click at [1131, 577] on button "BOOK COURSE" at bounding box center [1125, 585] width 128 height 29
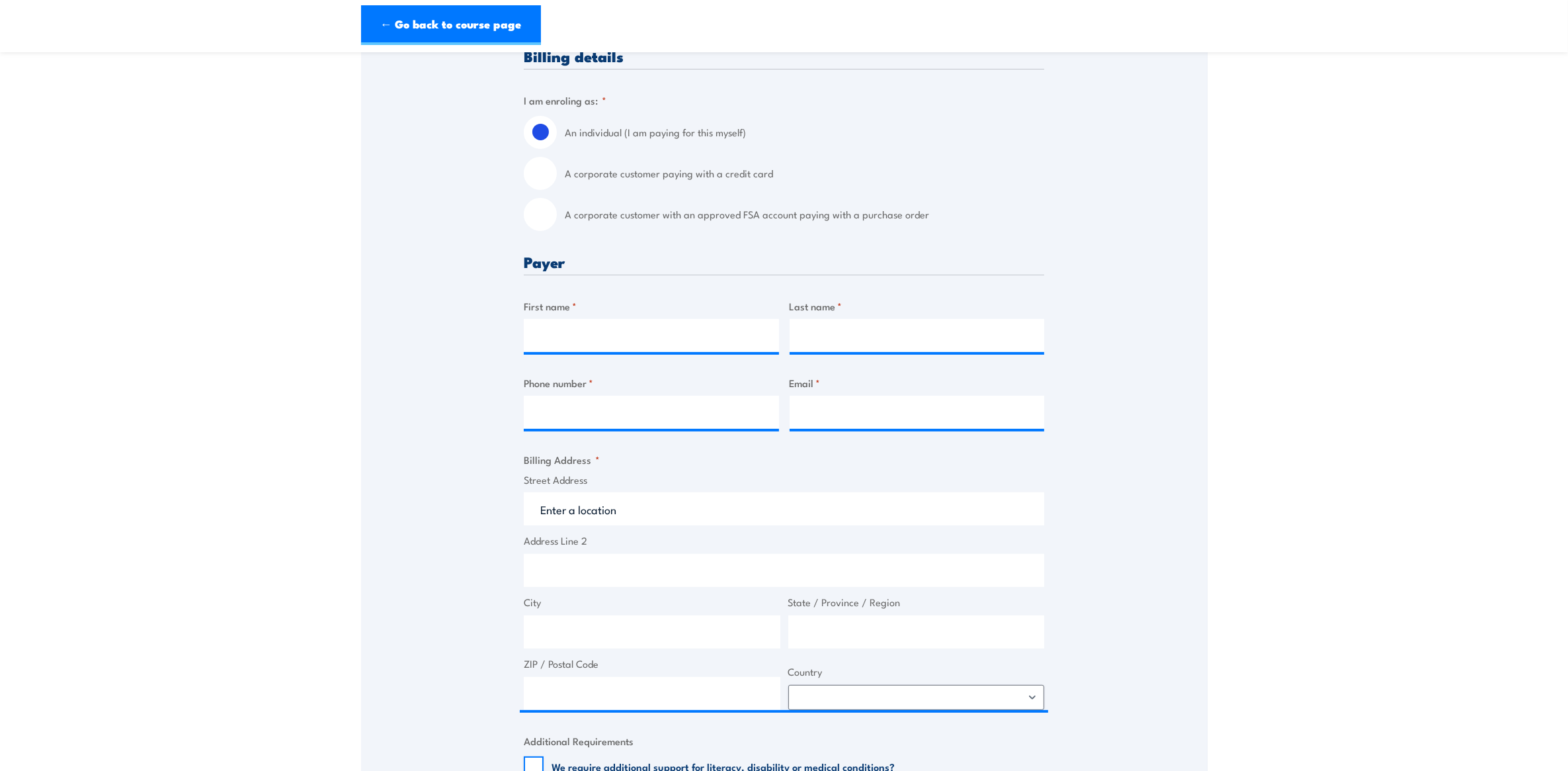
scroll to position [220, 0]
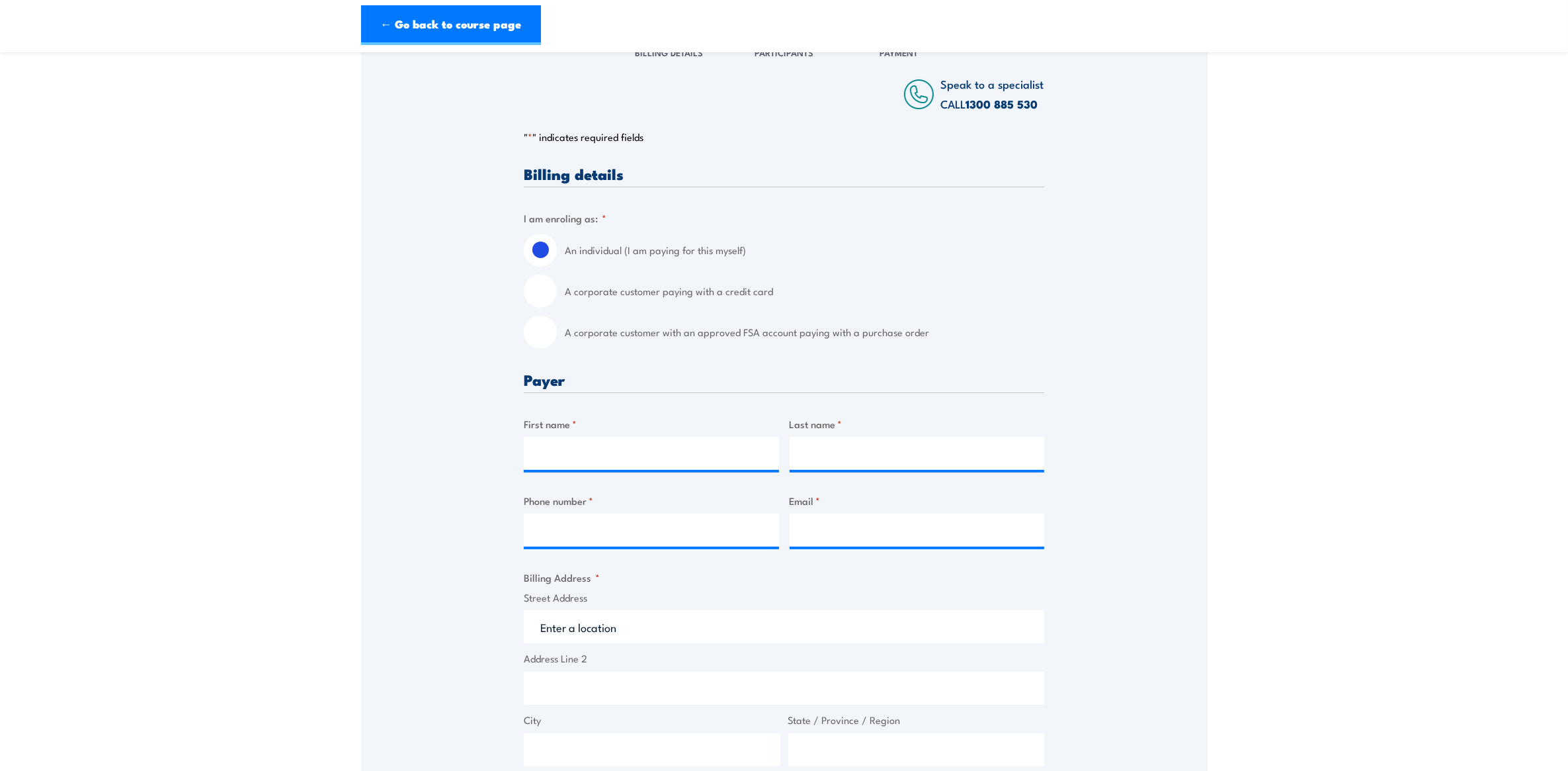
click at [541, 325] on input "A corporate customer with an approved FSA account paying with a purchase order" at bounding box center [540, 332] width 33 height 33
radio input "true"
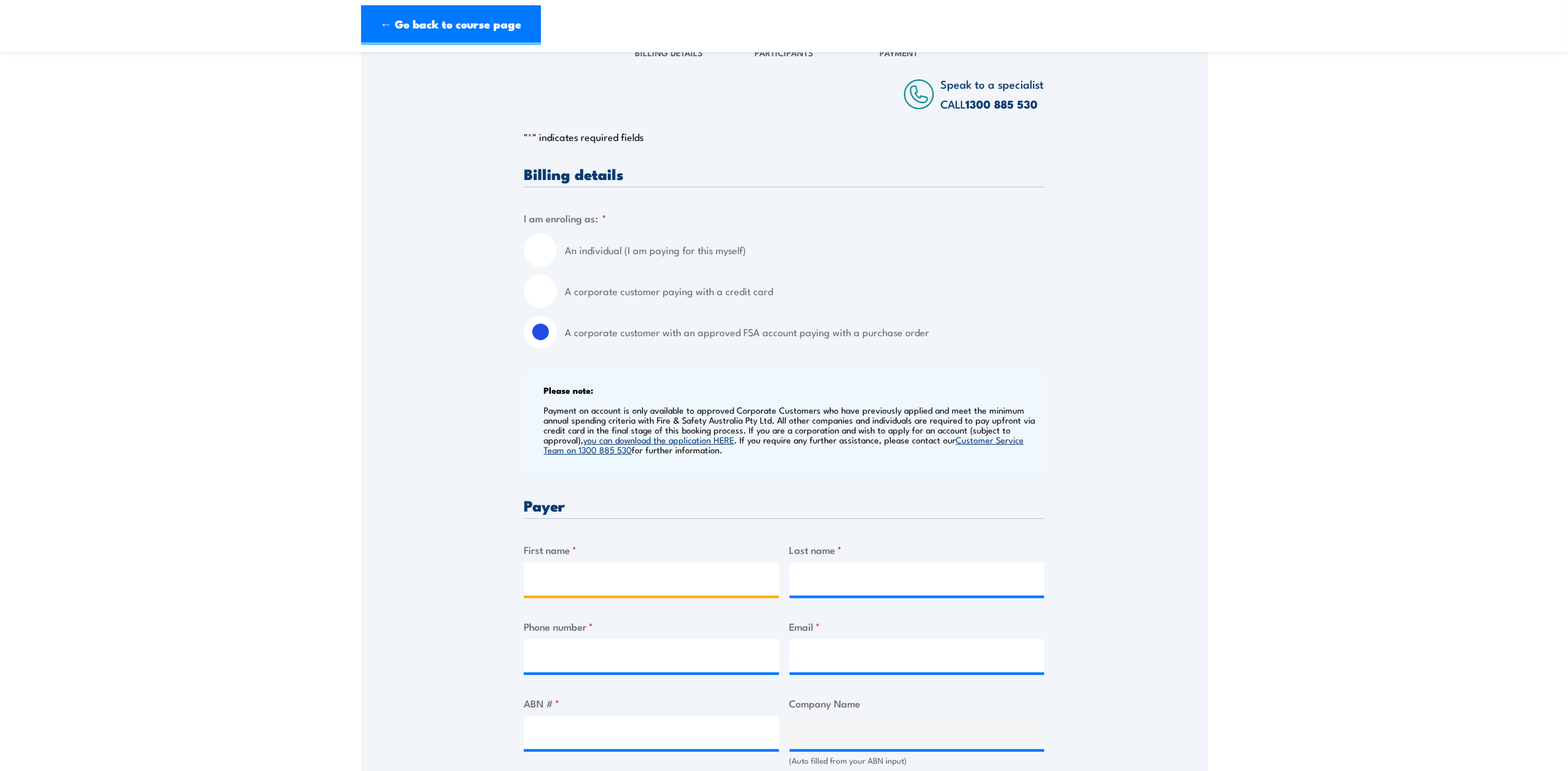
click at [633, 587] on input "First name *" at bounding box center [651, 579] width 255 height 33
type input "Nicole"
type input "Turanga"
click at [664, 635] on div "Phone number *" at bounding box center [651, 645] width 255 height 53
click at [663, 663] on input "Phone number *" at bounding box center [651, 656] width 255 height 33
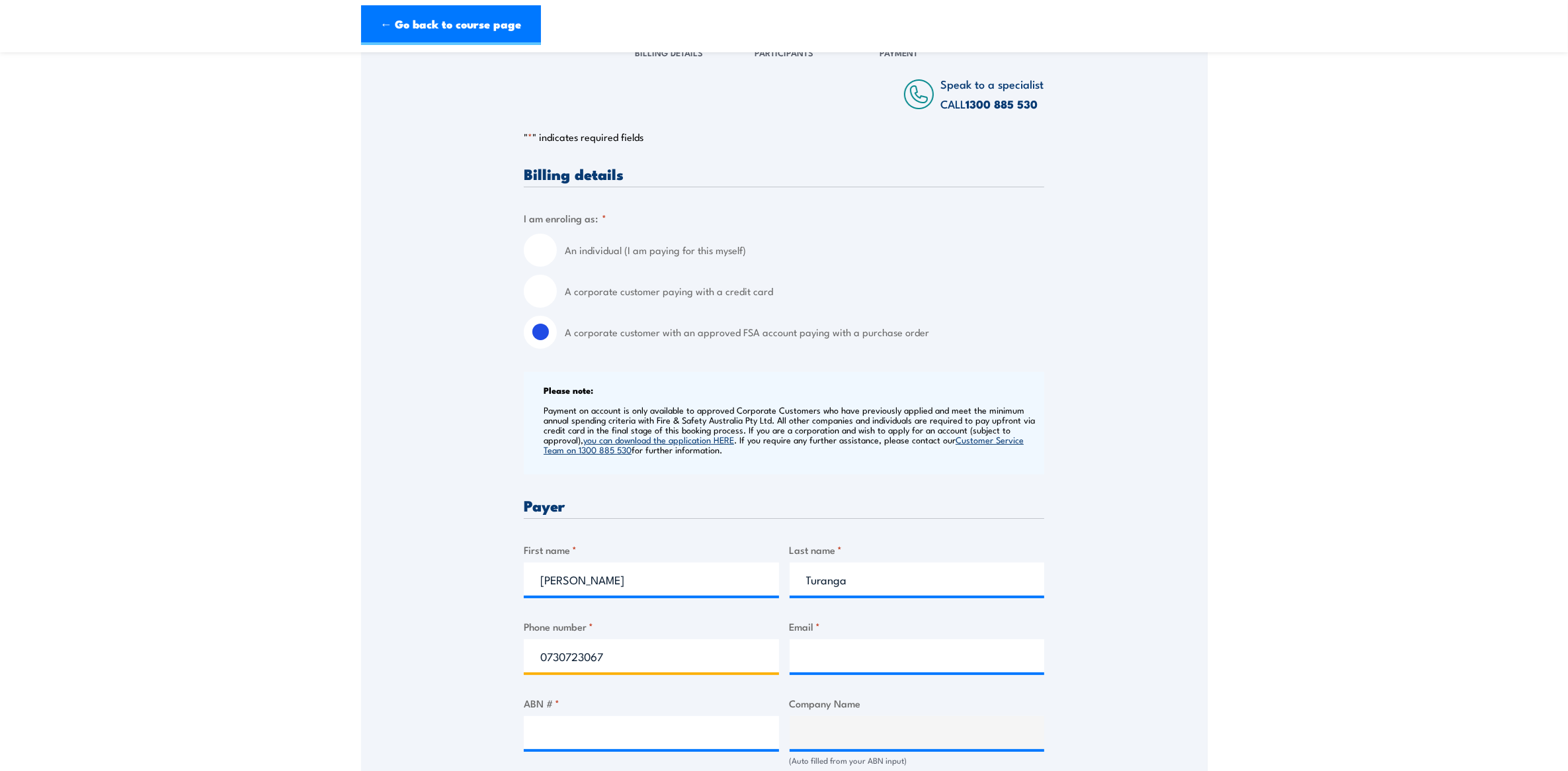
type input "0730723067"
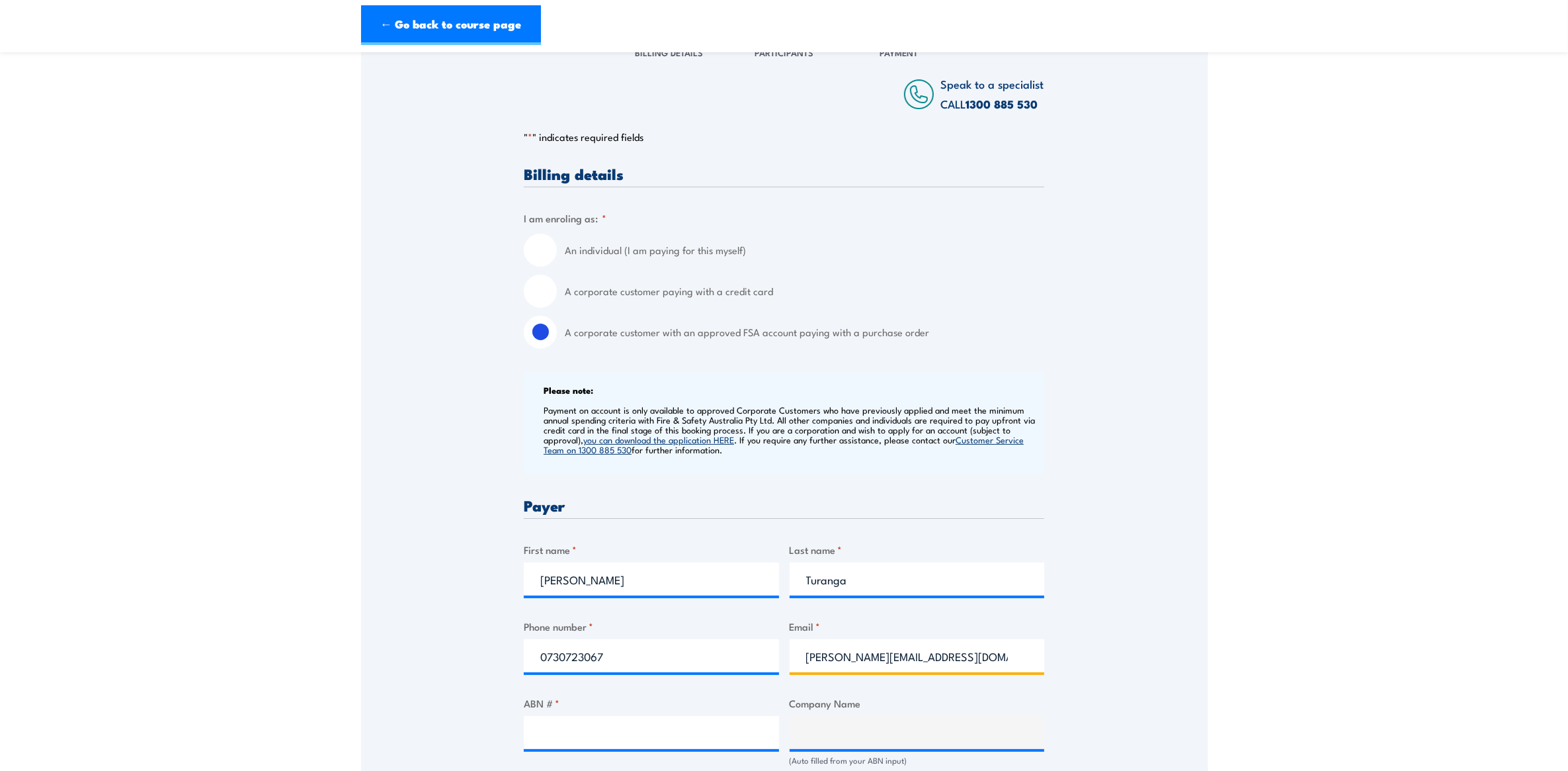
type input "nicole.turanga@qr.com.au"
click at [700, 732] on input "ABN # *" at bounding box center [651, 733] width 255 height 33
type input "71132181090"
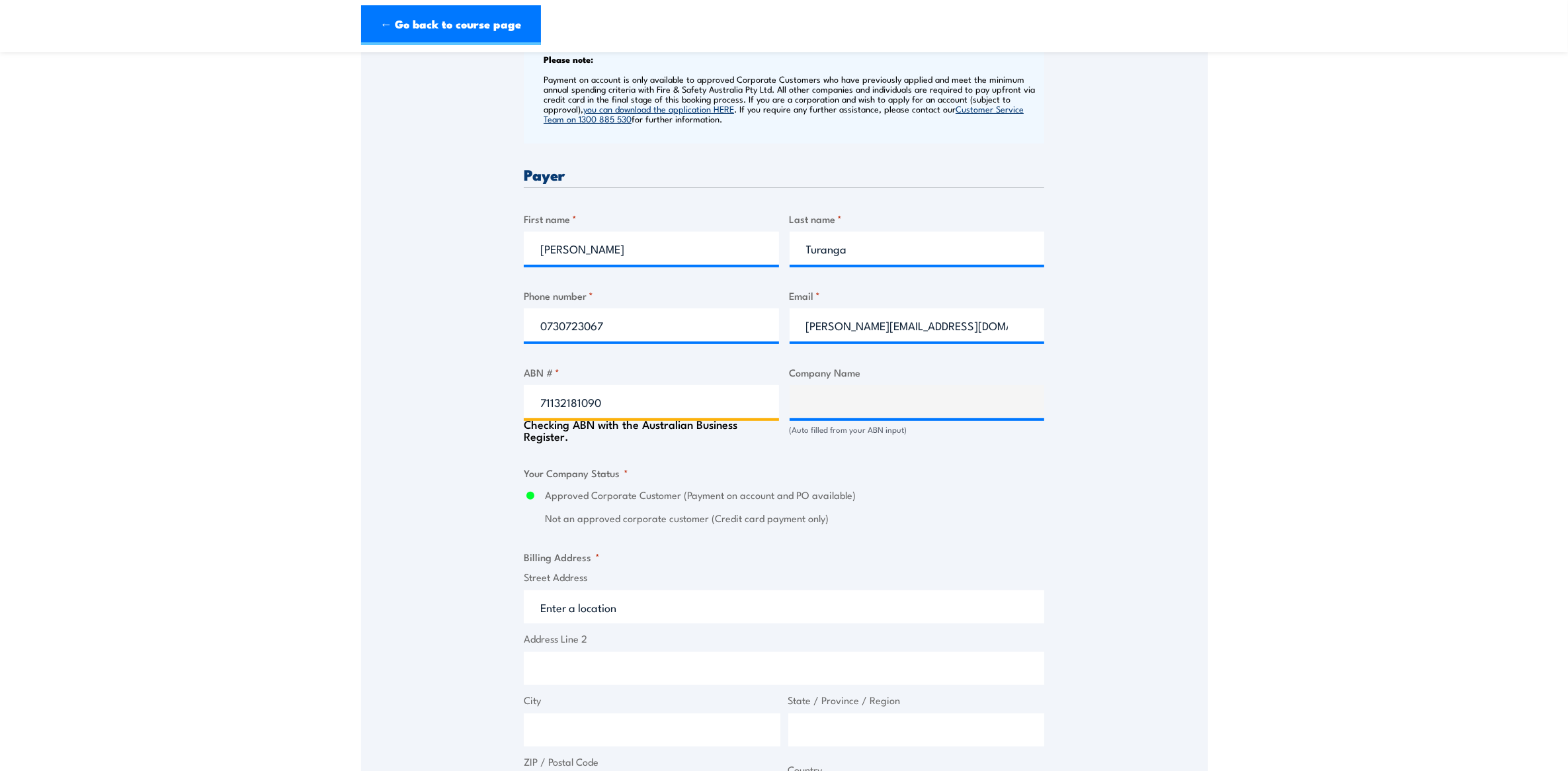
type input "QUEENSLAND RAIL LIMITED"
radio input "true"
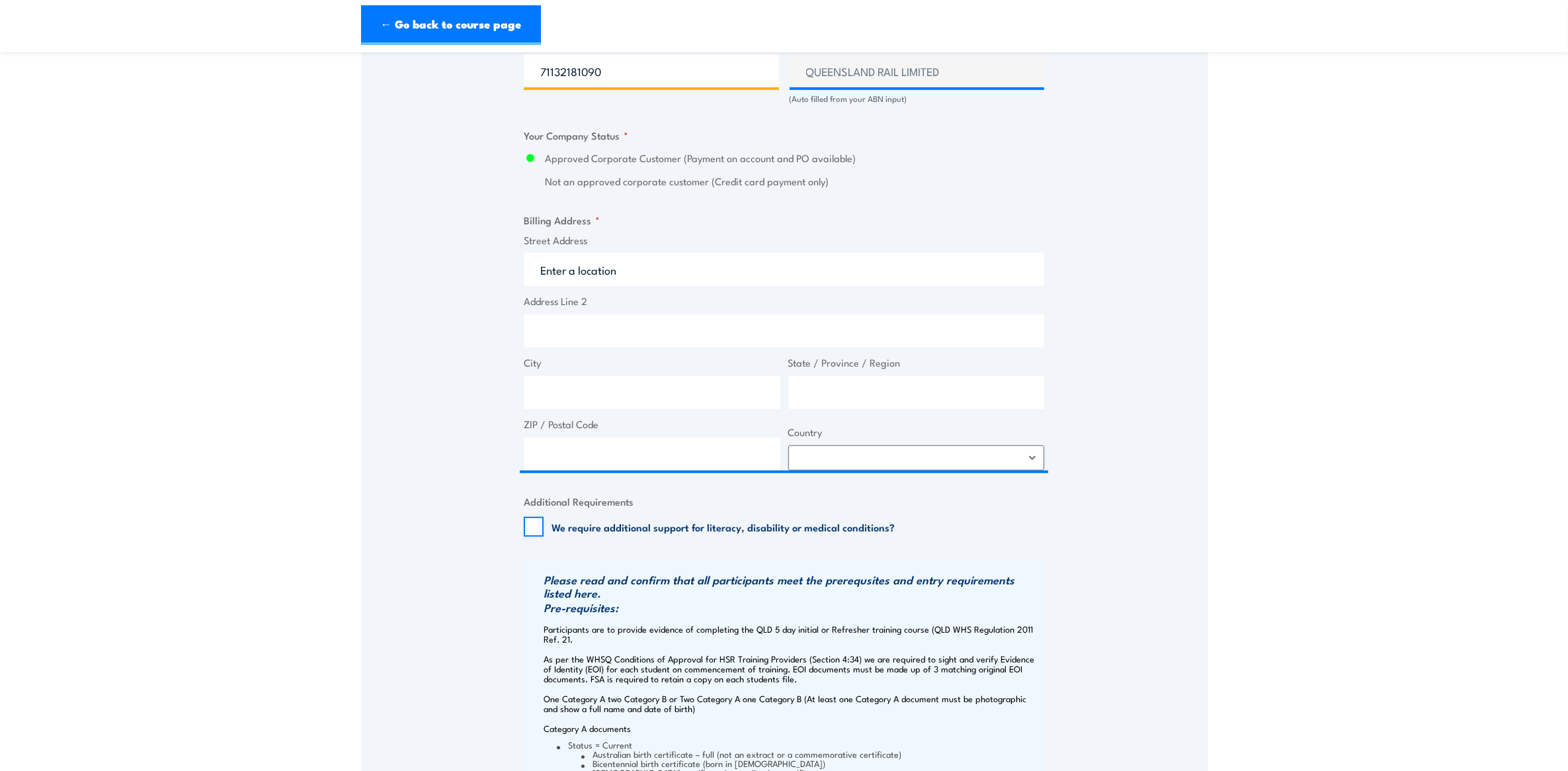
type input "71132181090"
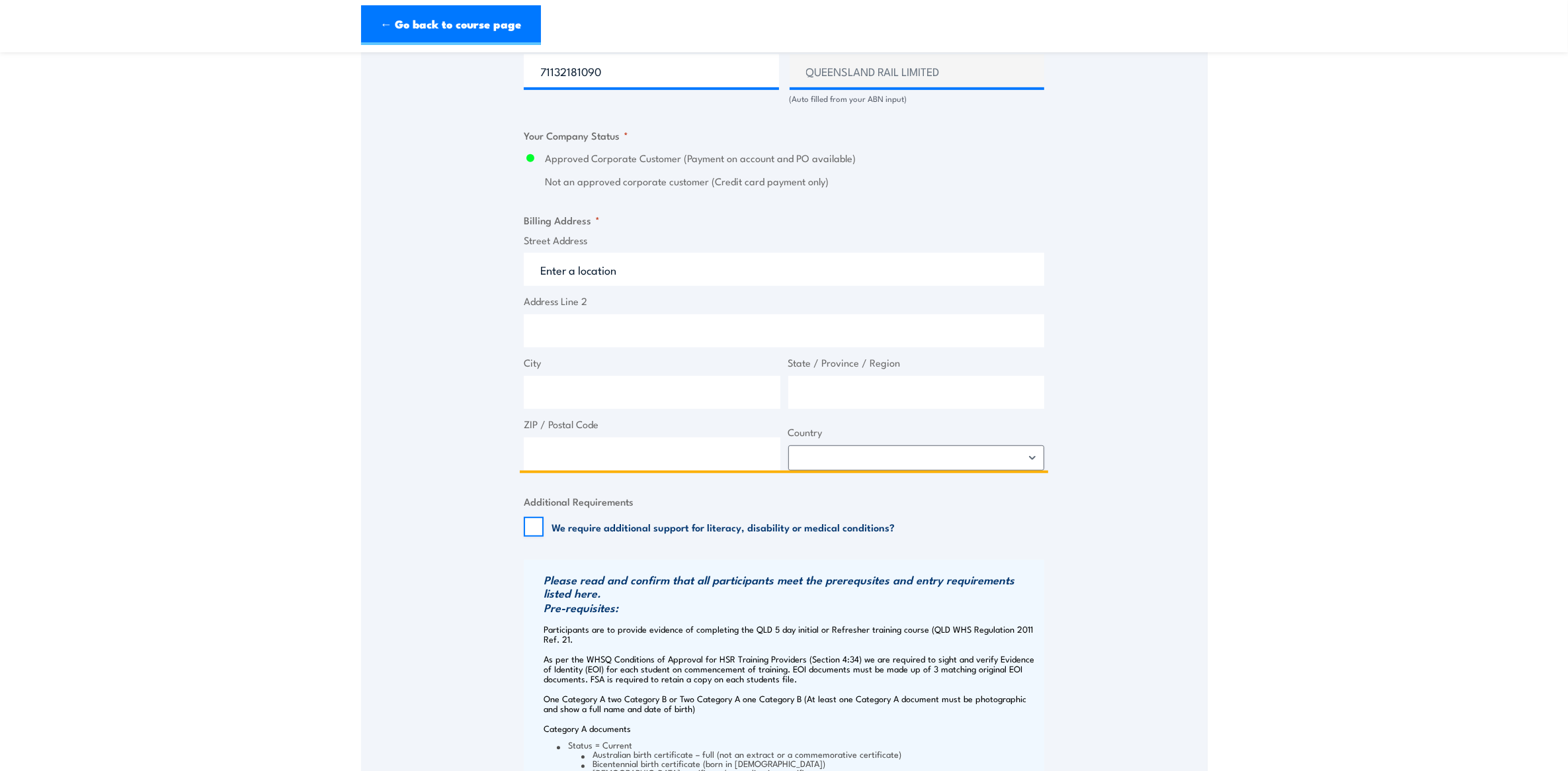
click at [622, 260] on input "Street Address" at bounding box center [783, 269] width 520 height 33
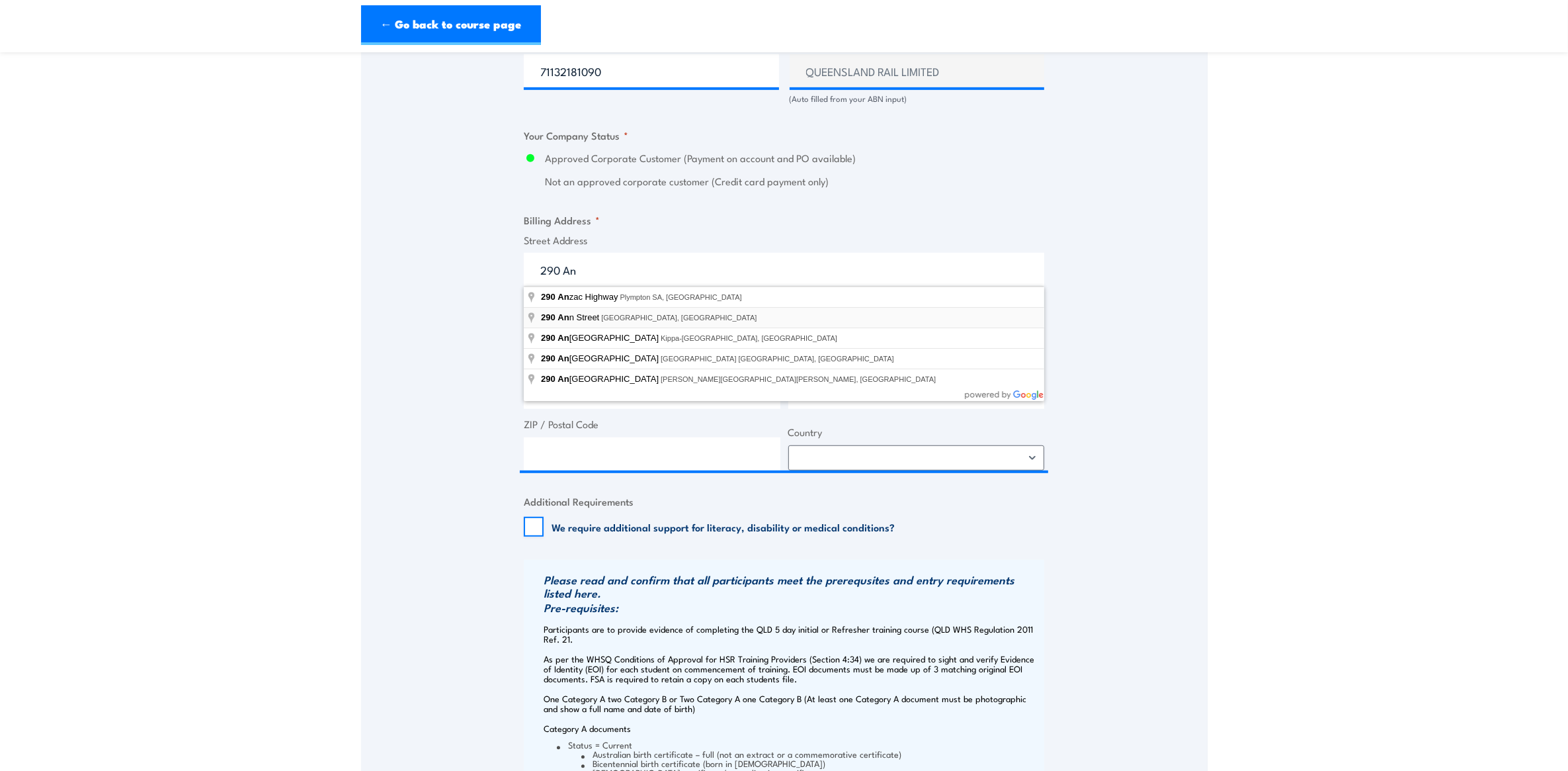
type input "290 Ann Street, Brisbane City QLD, Australia"
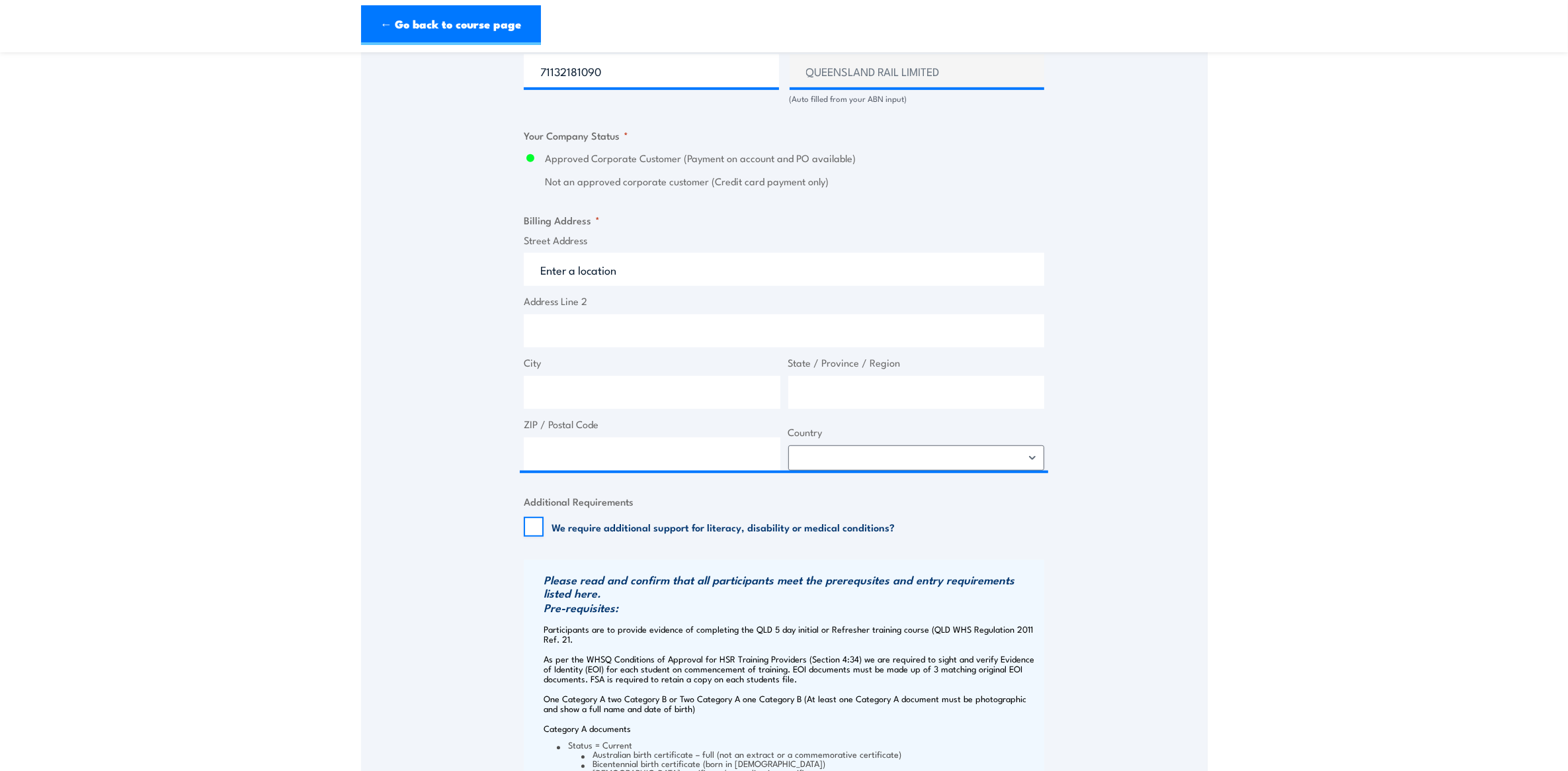
type input "290 Ann St"
type input "Brisbane City"
type input "[GEOGRAPHIC_DATA]"
type input "4000"
select select "Australia"
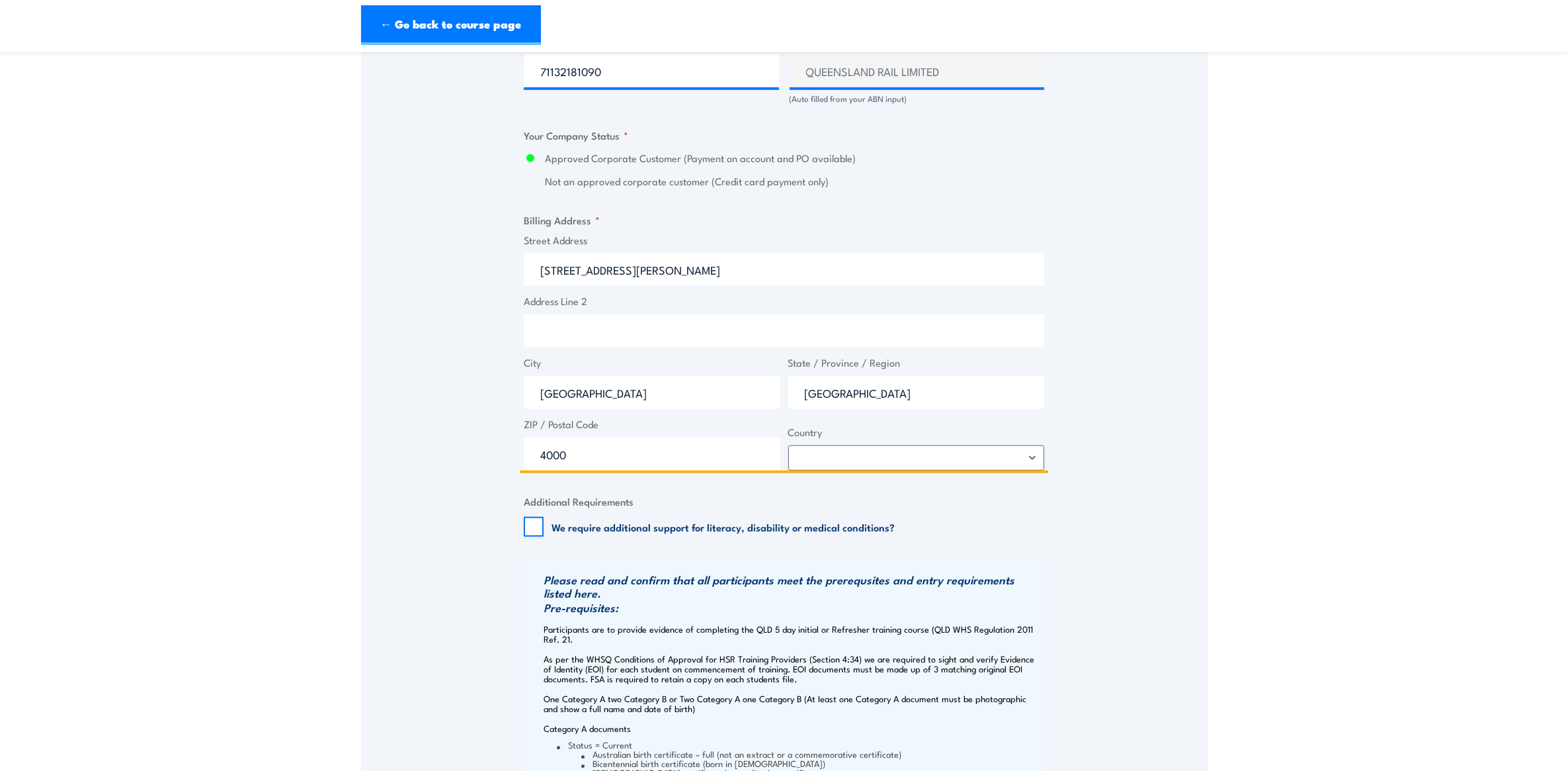
click at [630, 331] on input "Address Line 2" at bounding box center [783, 331] width 520 height 33
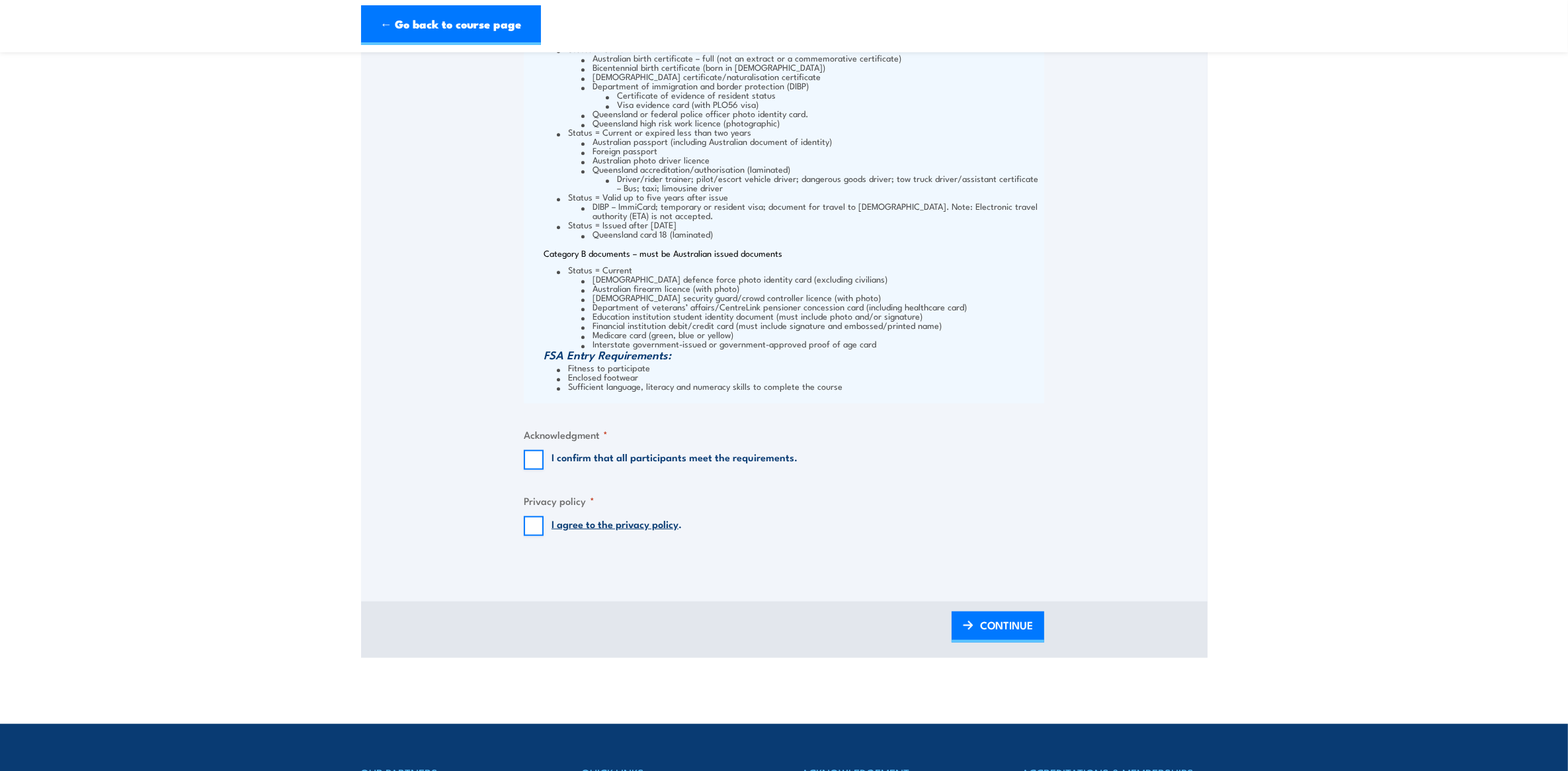
scroll to position [1764, 0]
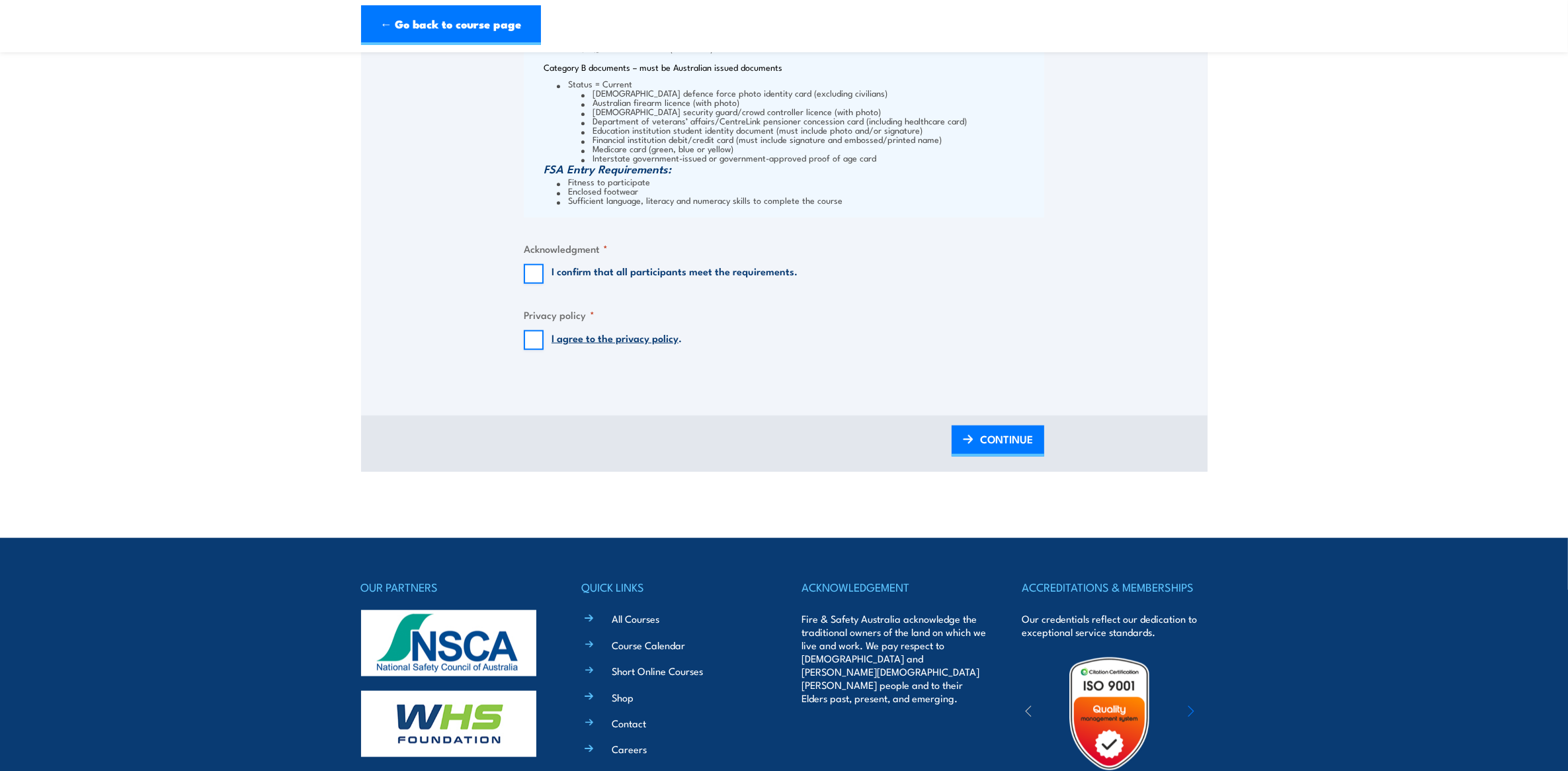
type input "Old Central Station Building - Ground Level"
click at [538, 345] on input "I agree to the privacy policy ." at bounding box center [534, 340] width 20 height 20
checkbox input "true"
click at [532, 279] on input "I confirm that all participants meet the requirements." at bounding box center [534, 274] width 20 height 20
checkbox input "true"
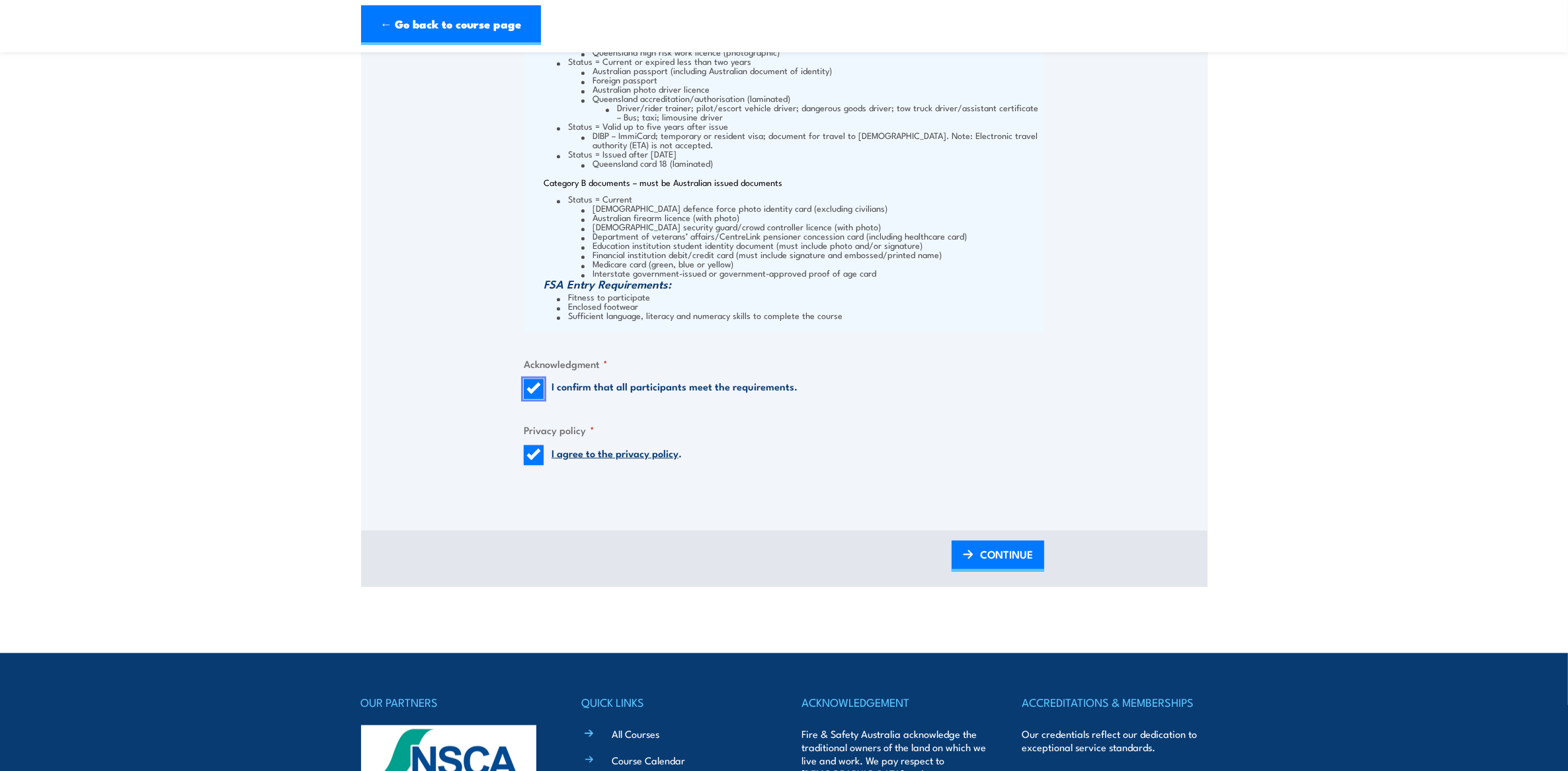
scroll to position [1952, 0]
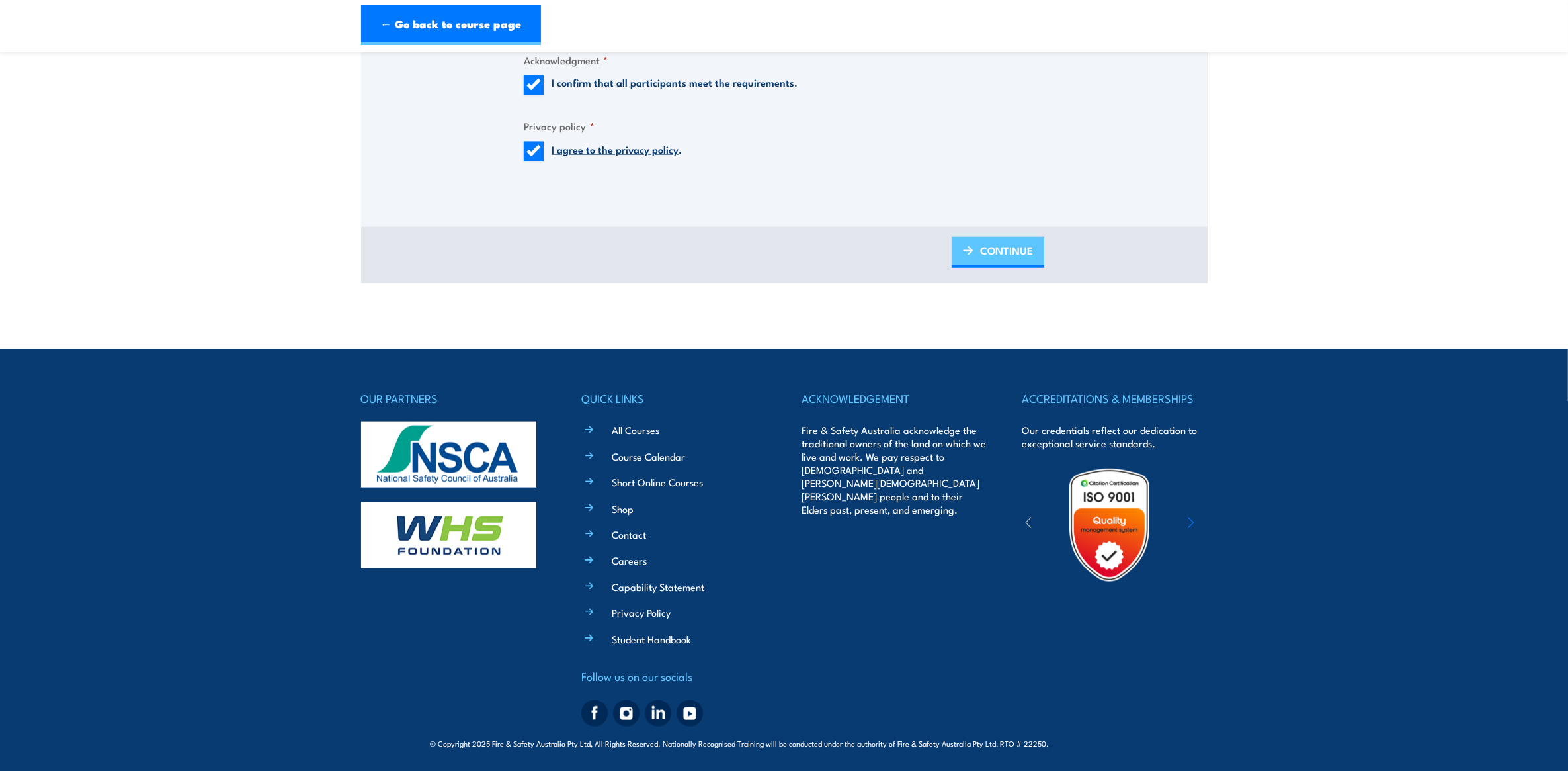
click at [989, 255] on span "CONTINUE" at bounding box center [1006, 251] width 53 height 35
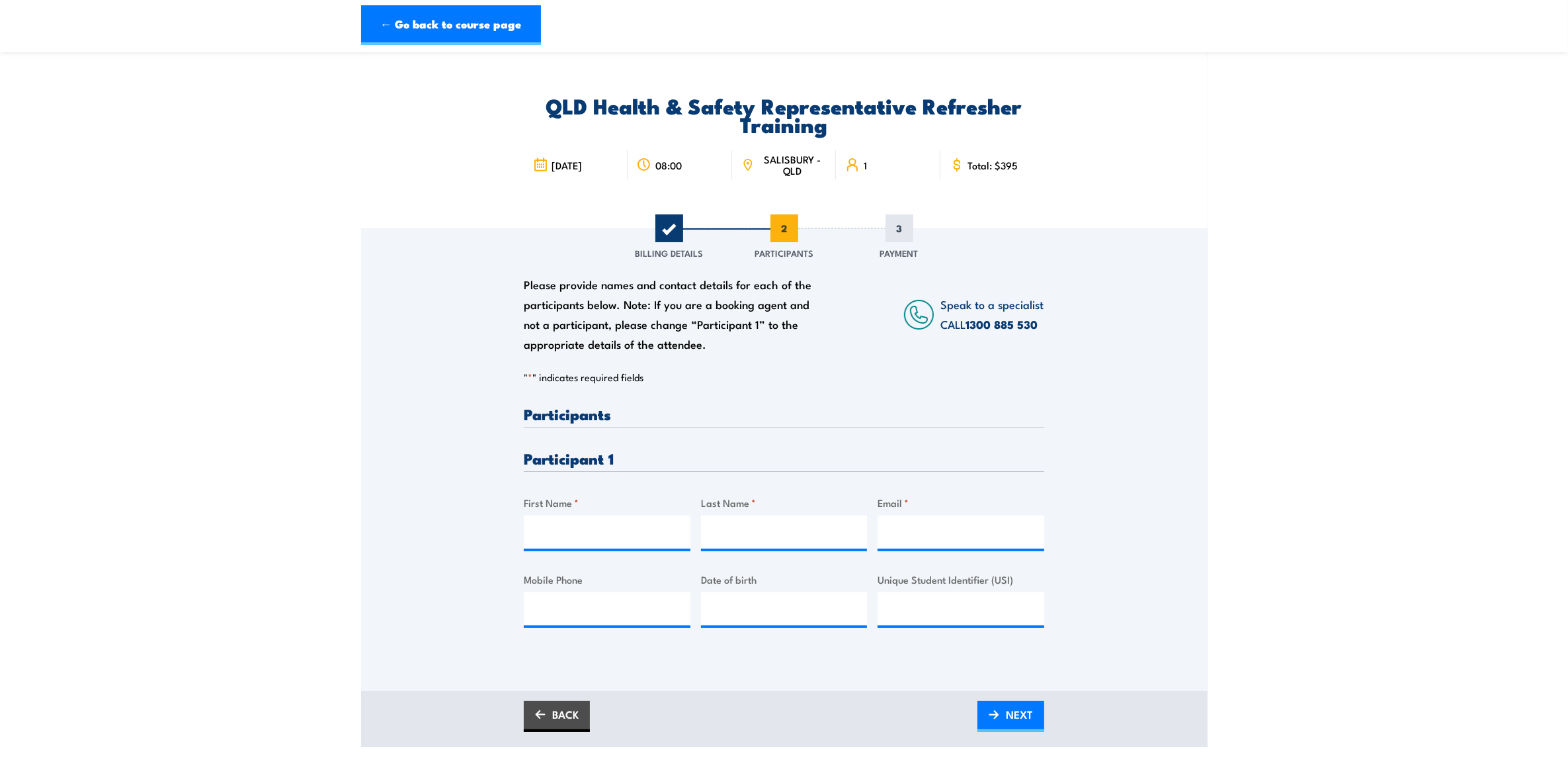
scroll to position [0, 0]
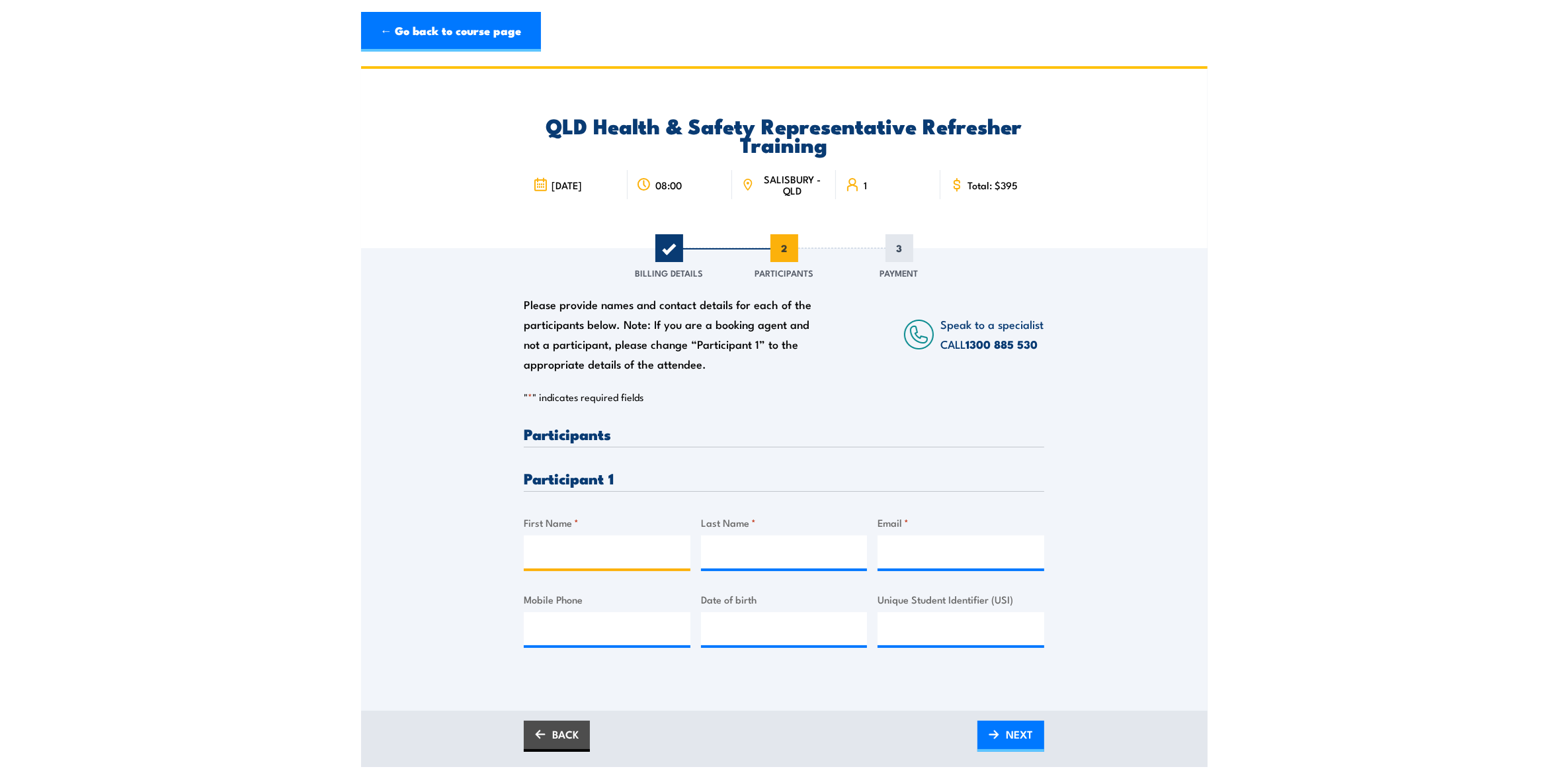
click at [577, 558] on input "First Name *" at bounding box center [607, 552] width 167 height 33
type input "Tyson"
type input "McKey"
click at [964, 554] on input "Email *" at bounding box center [961, 552] width 167 height 33
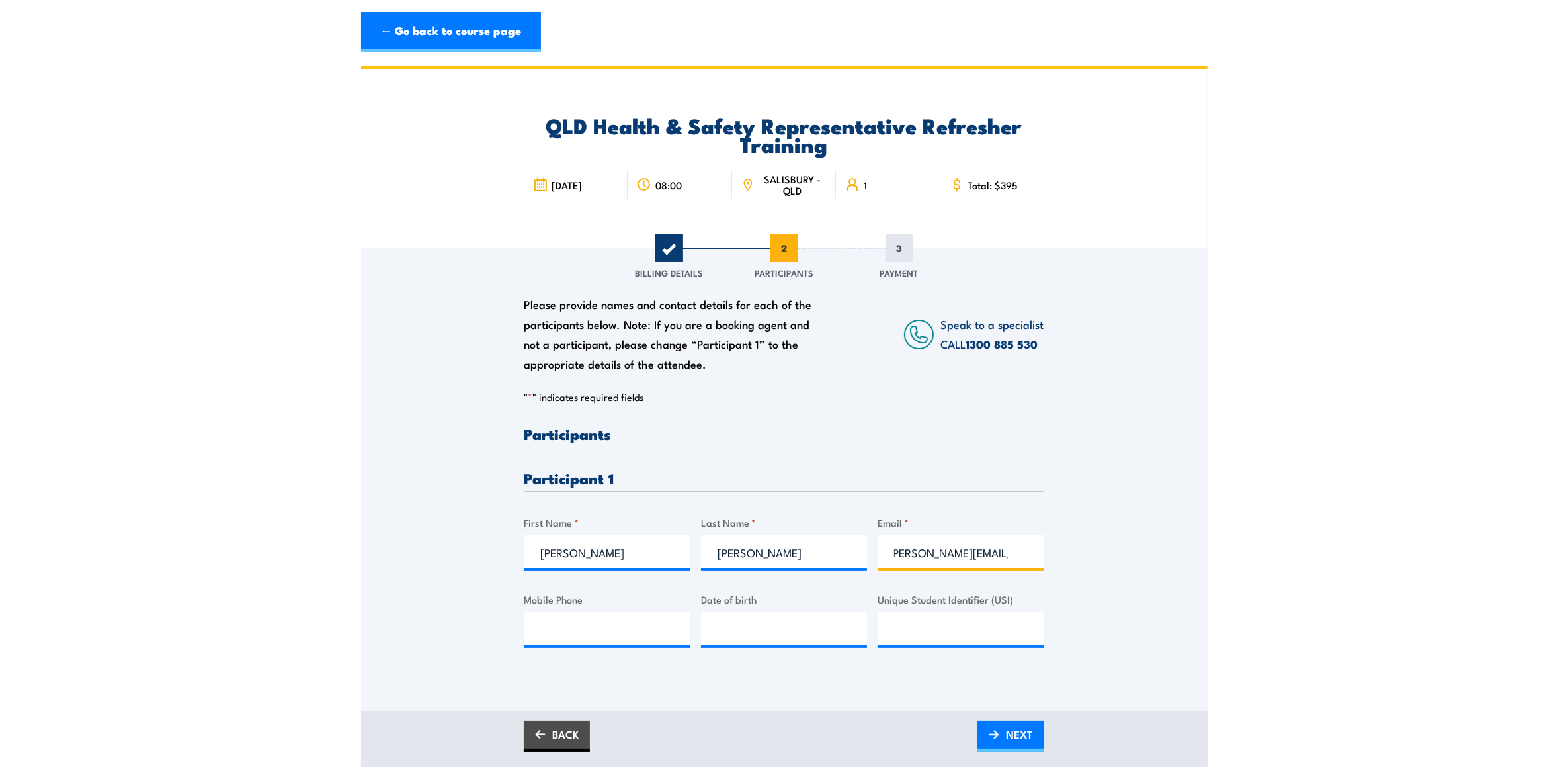
type input "tyson.mckey@qr.com.au"
click at [588, 652] on div "Please provide names and contact details for each of the participants below. No…" at bounding box center [783, 547] width 520 height 242
click at [588, 624] on input "Mobile Phone" at bounding box center [607, 629] width 167 height 33
click at [569, 630] on input "Mobile Phone" at bounding box center [607, 629] width 167 height 33
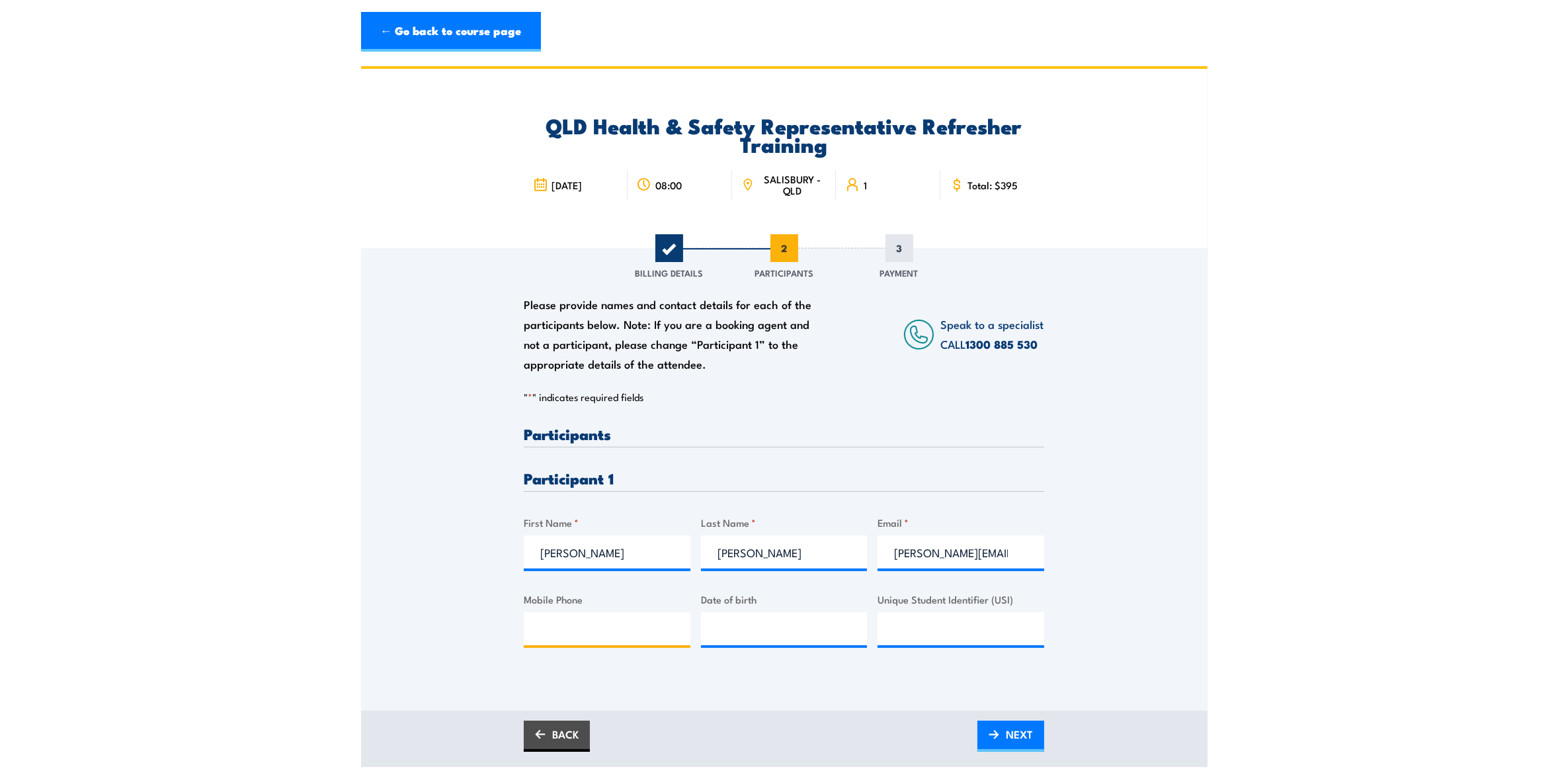
paste input "0428219774"
type input "0428219774"
type input "__/__/____"
click at [768, 623] on input "__/__/____" at bounding box center [785, 629] width 167 height 33
click at [733, 627] on input "__/__/____" at bounding box center [785, 629] width 167 height 33
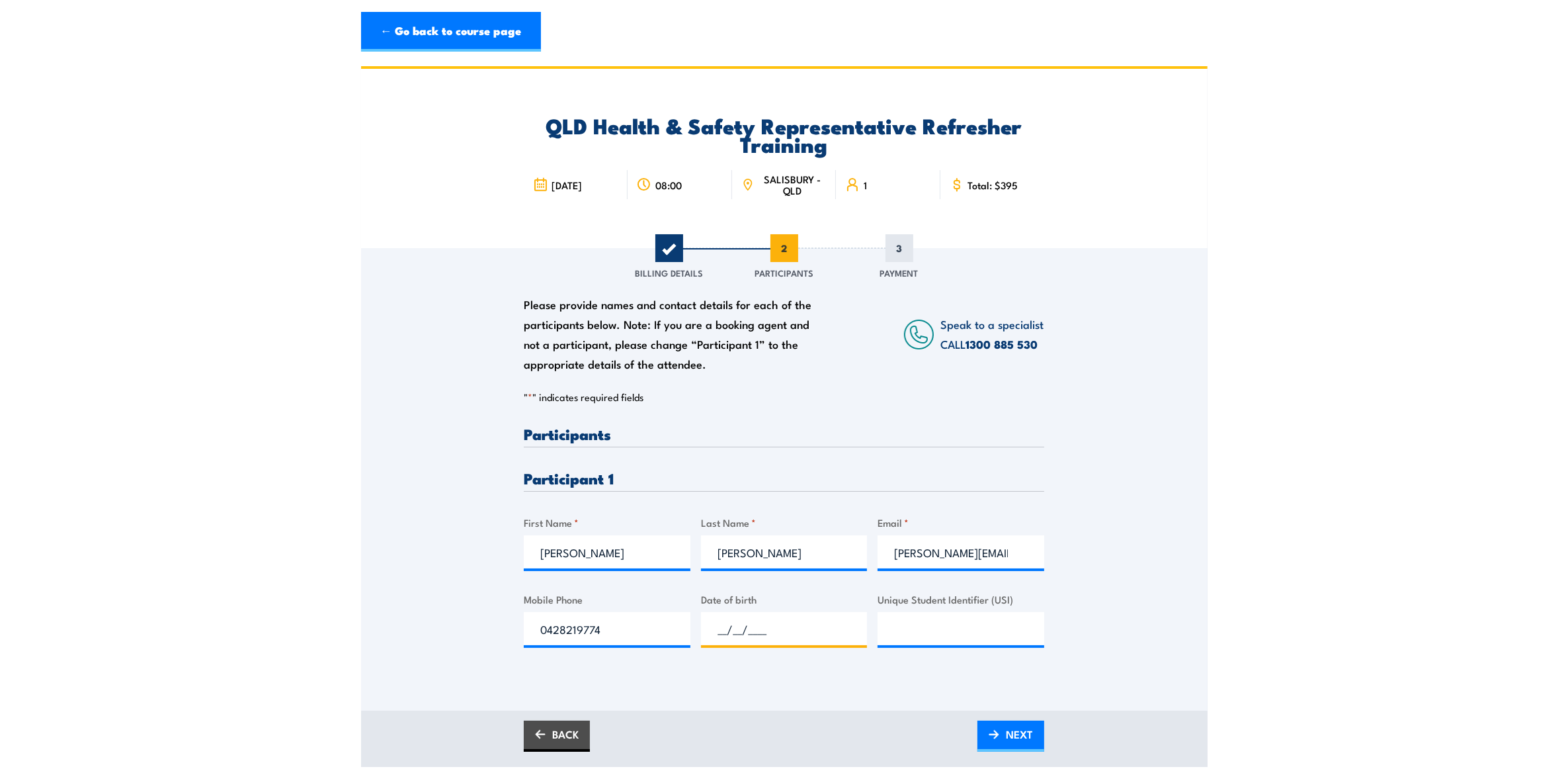
paste input "15/02/1983"
type input "15/02/1983"
click at [923, 634] on input "Unique Student Identifier (USI)" at bounding box center [961, 629] width 167 height 33
paste input "6QEE69A2UC"
type input "6QEE69A2UC"
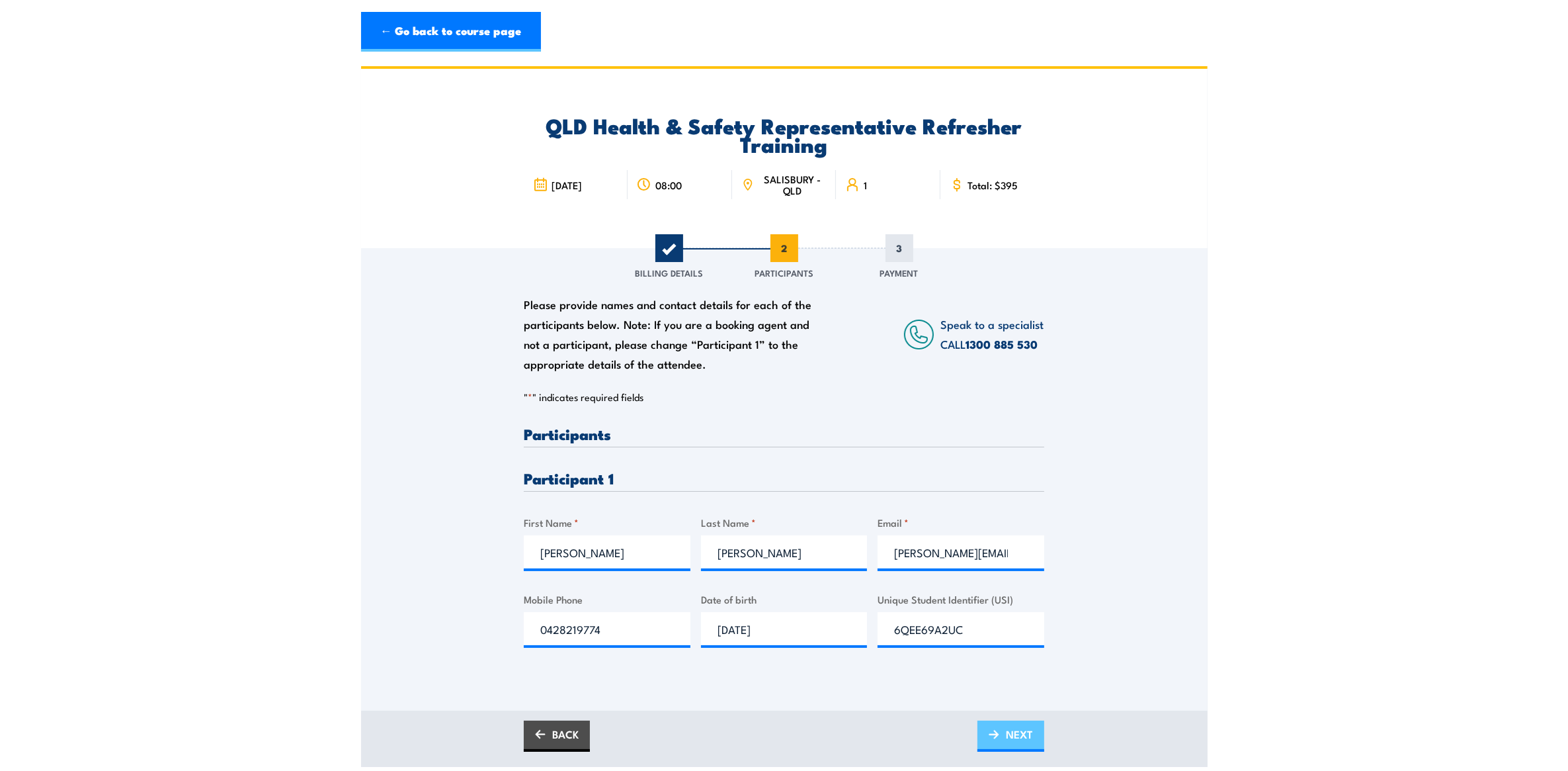
click at [1020, 740] on span "NEXT" at bounding box center [1019, 734] width 27 height 35
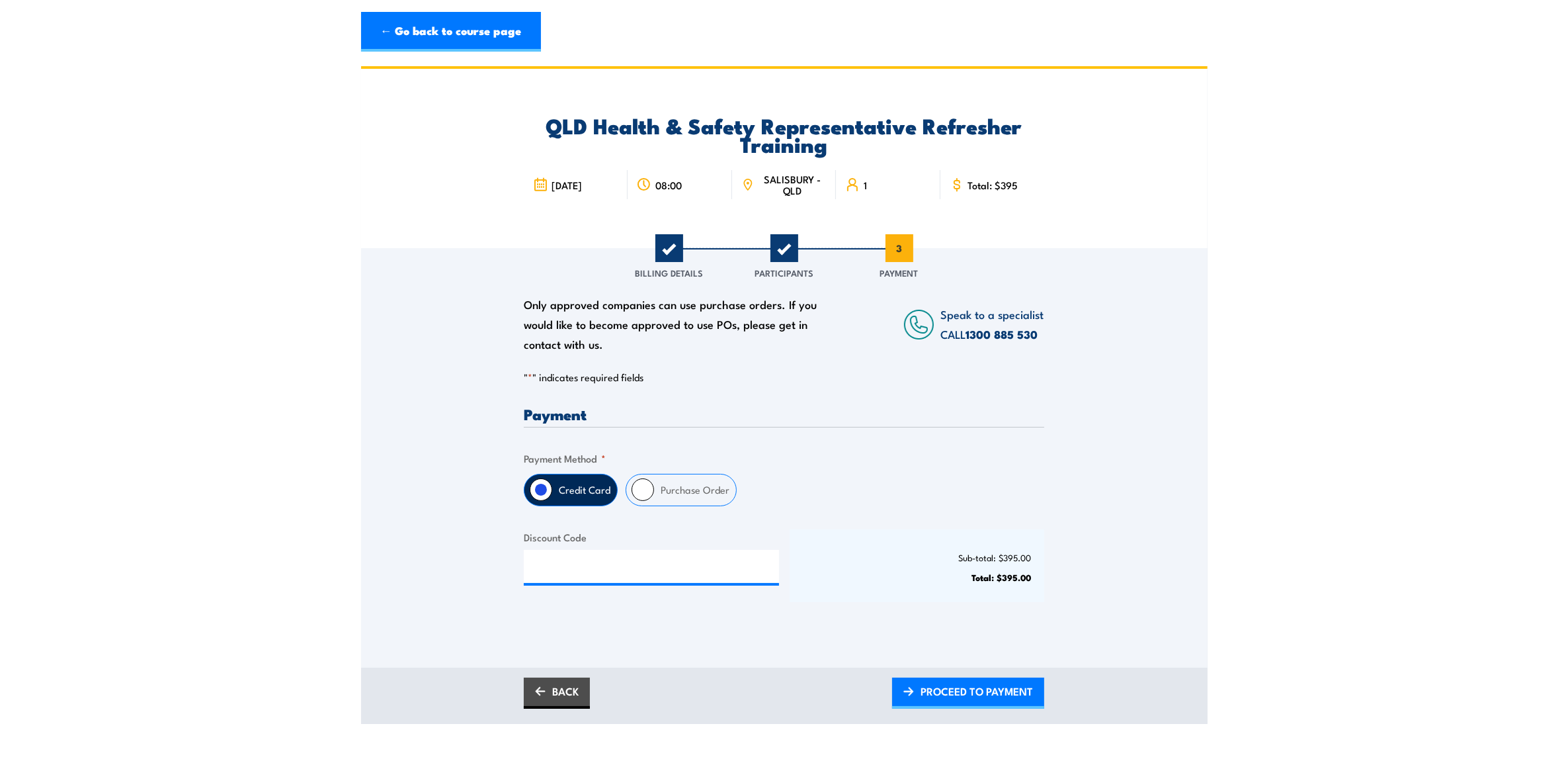
click at [642, 493] on input "Purchase Order" at bounding box center [643, 490] width 23 height 23
radio input "true"
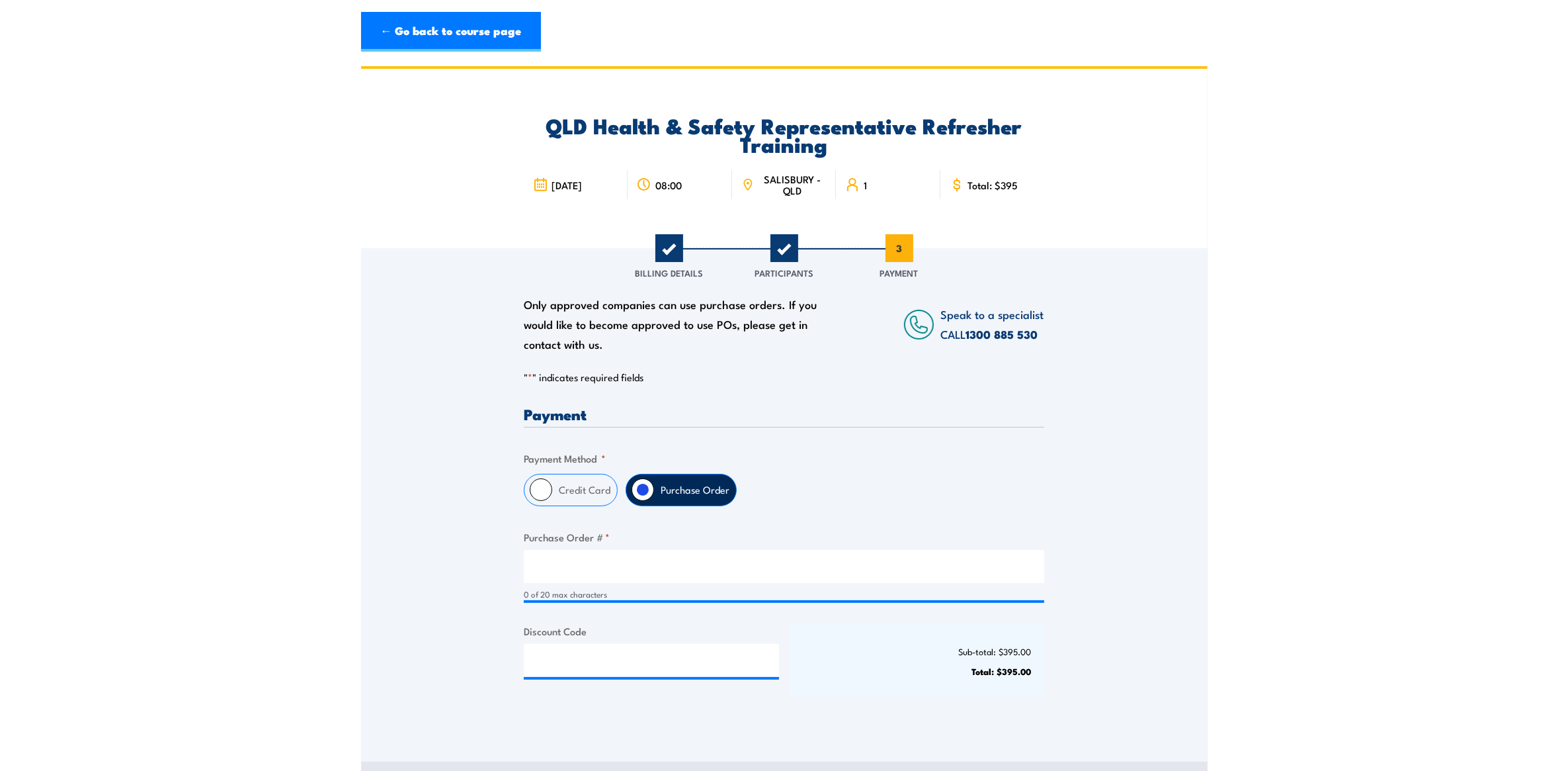
click at [637, 591] on div "0 of 20 max characters" at bounding box center [783, 594] width 520 height 13
click at [639, 581] on input "Purchase Order # *" at bounding box center [783, 567] width 520 height 33
paste input "4502940904"
click at [539, 568] on input "4502940904" at bounding box center [783, 567] width 520 height 33
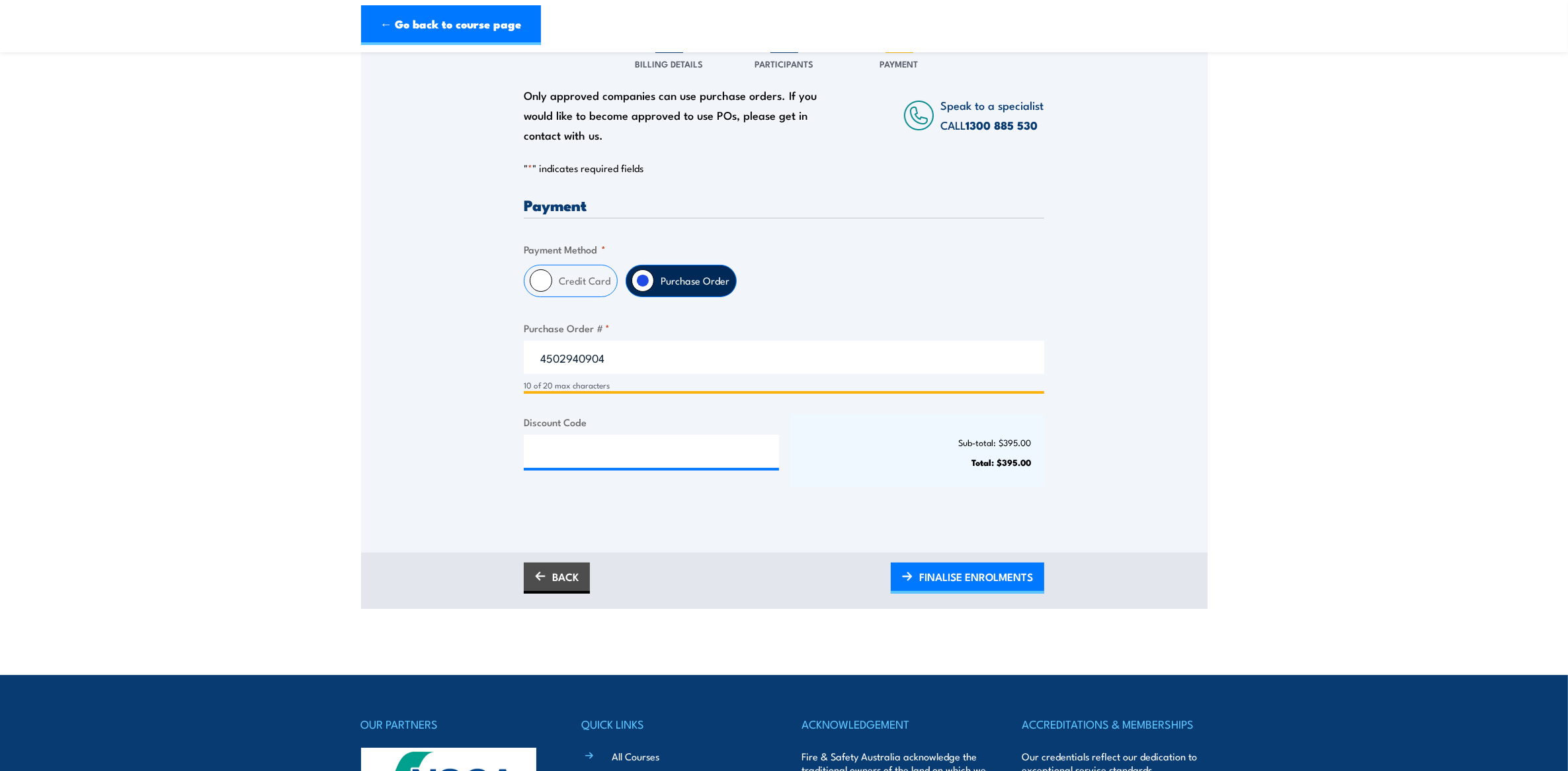
scroll to position [220, 0]
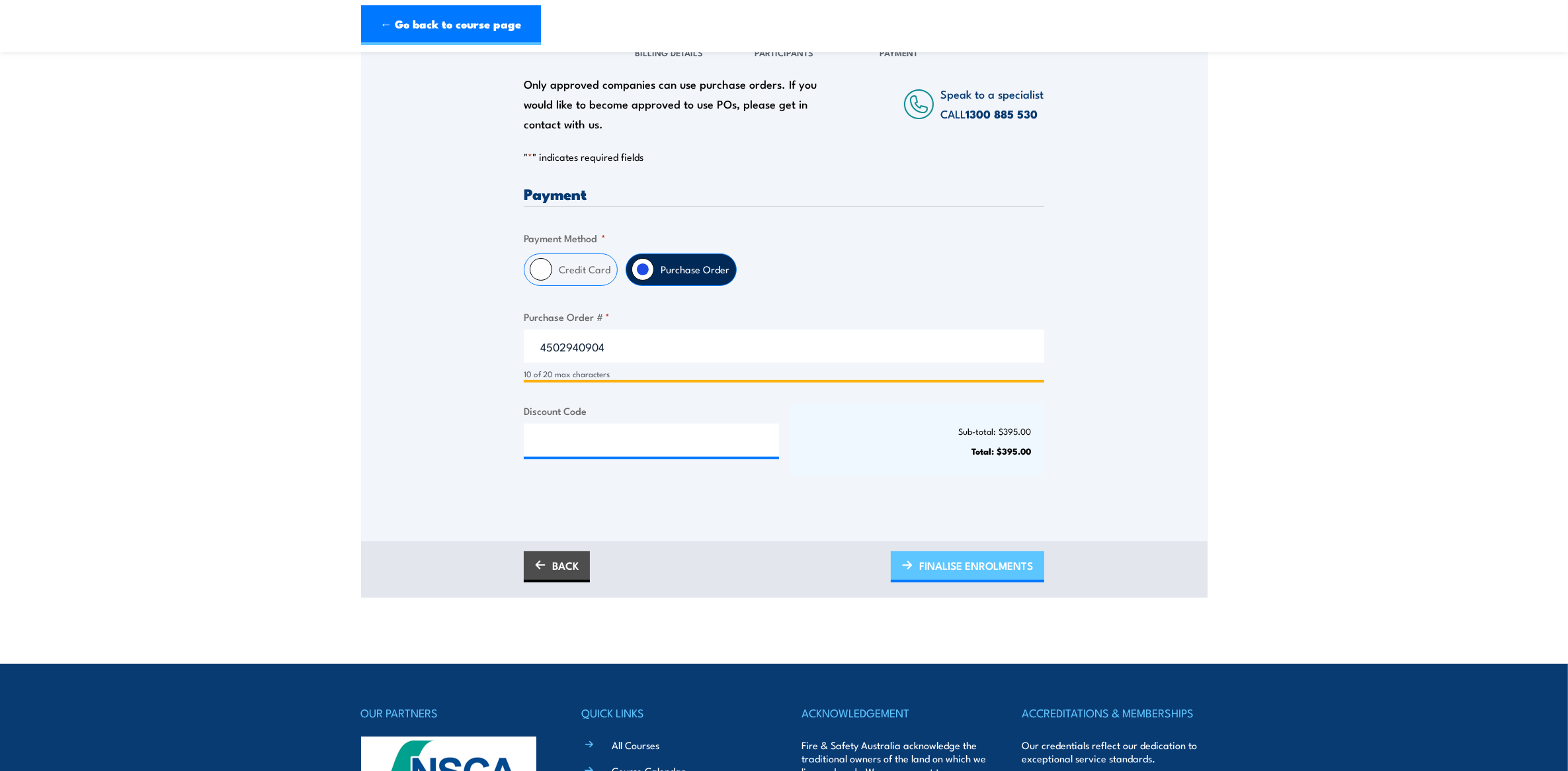
type input "4502940904"
drag, startPoint x: 980, startPoint y: 573, endPoint x: 996, endPoint y: 566, distance: 17.5
click at [980, 573] on span "FINALISE ENROLMENTS" at bounding box center [976, 565] width 114 height 35
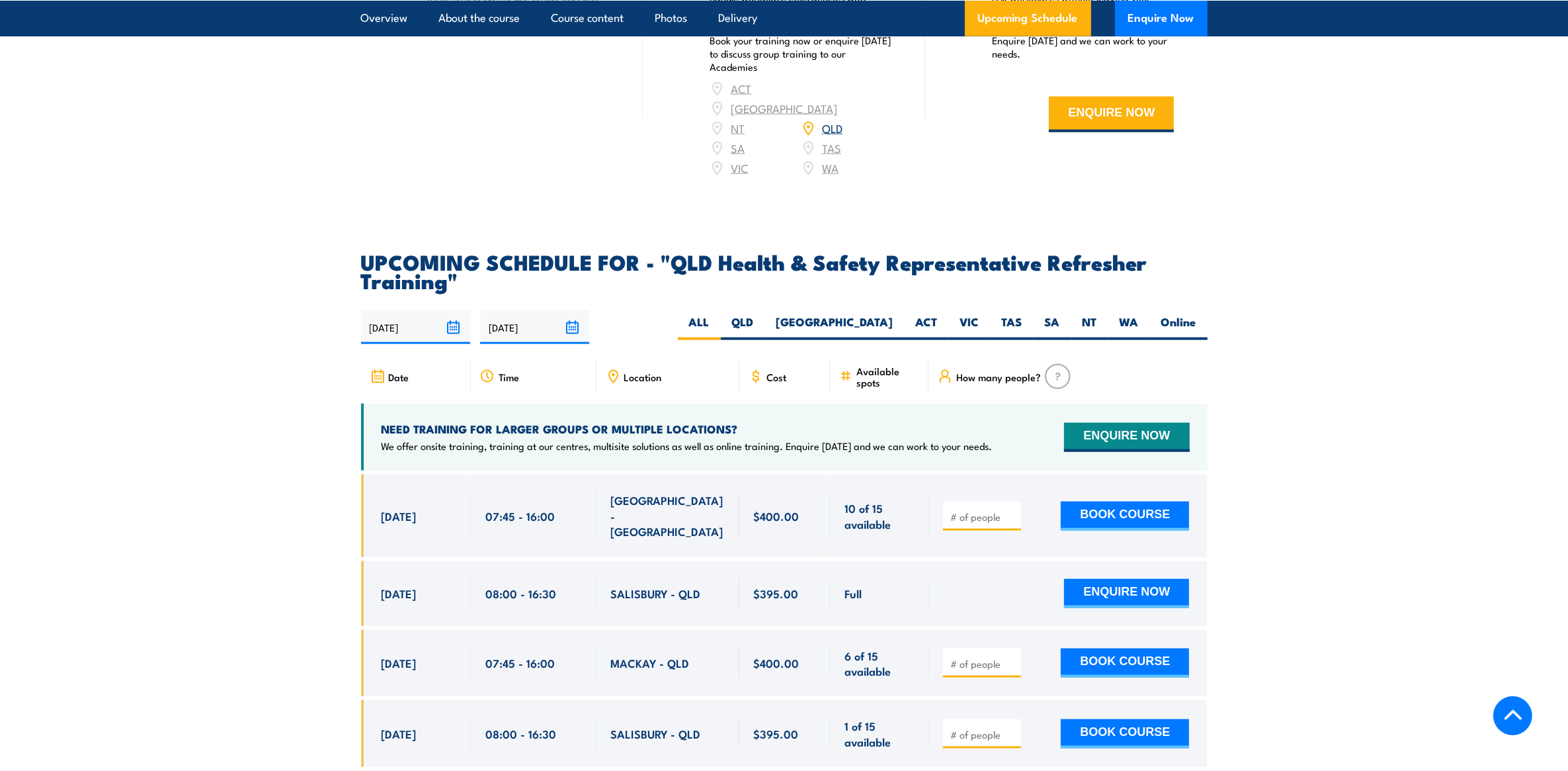
scroll to position [2205, 0]
